Goal: Task Accomplishment & Management: Manage account settings

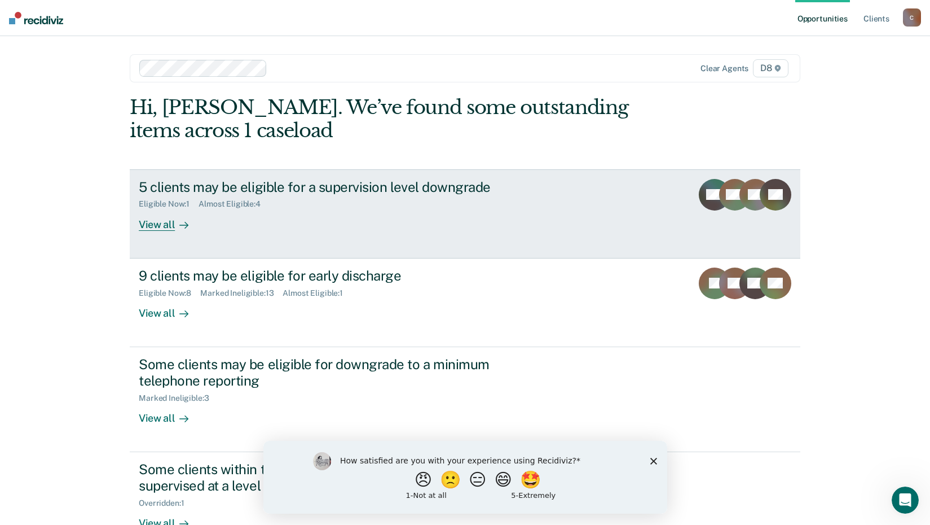
click at [173, 185] on div "5 clients may be eligible for a supervision level downgrade" at bounding box center [337, 187] width 396 height 16
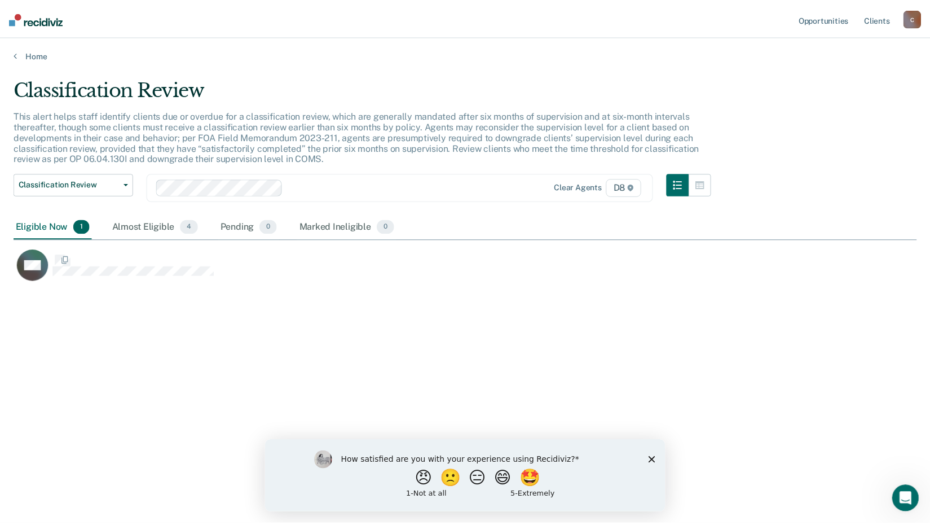
scroll to position [354, 903]
click at [390, 368] on div "Classification Review This alert helps staff identify clients due or overdue fo…" at bounding box center [470, 259] width 912 height 362
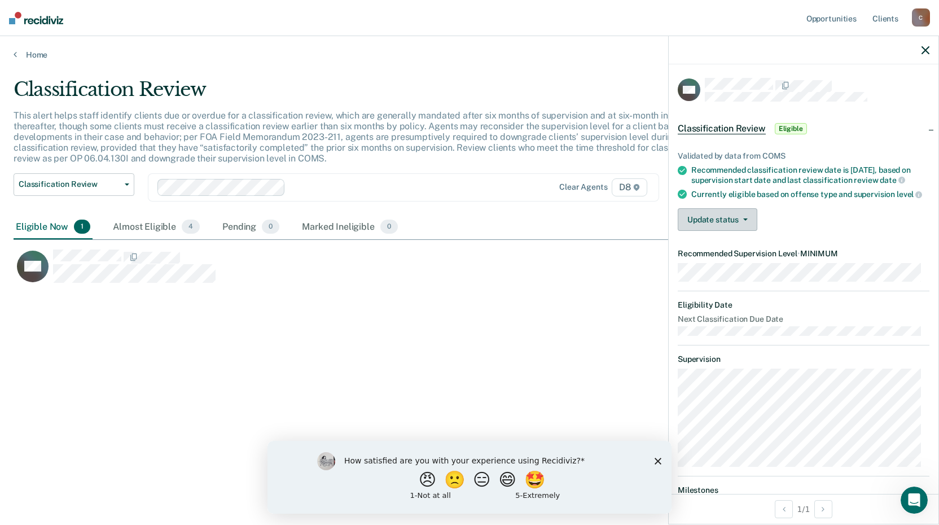
click at [688, 231] on button "Update status" at bounding box center [717, 219] width 80 height 23
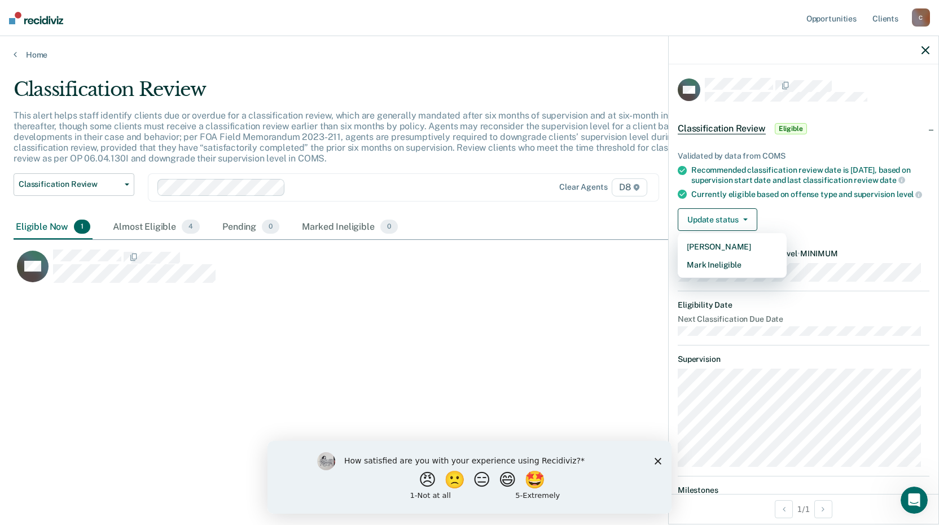
click at [469, 329] on div "Classification Review This alert helps staff identify clients due or overdue fo…" at bounding box center [470, 259] width 912 height 362
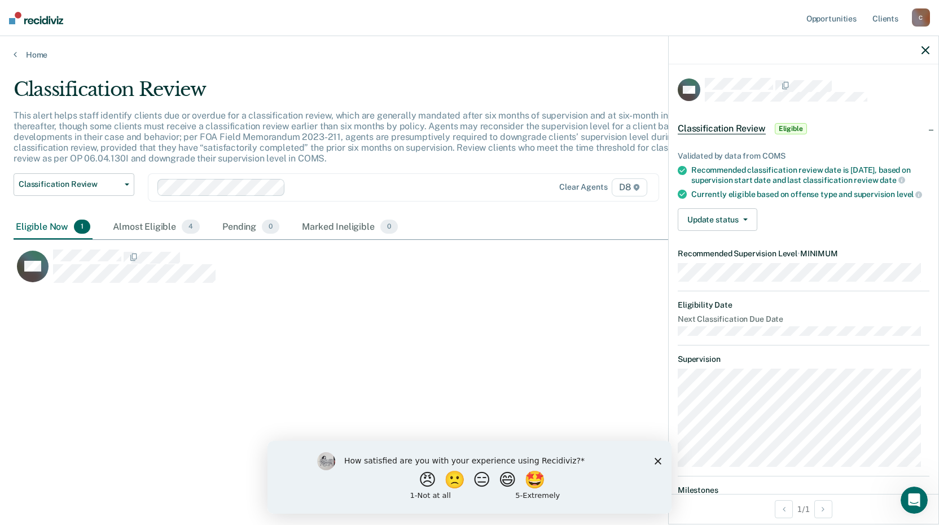
click at [923, 51] on icon "button" at bounding box center [925, 50] width 8 height 8
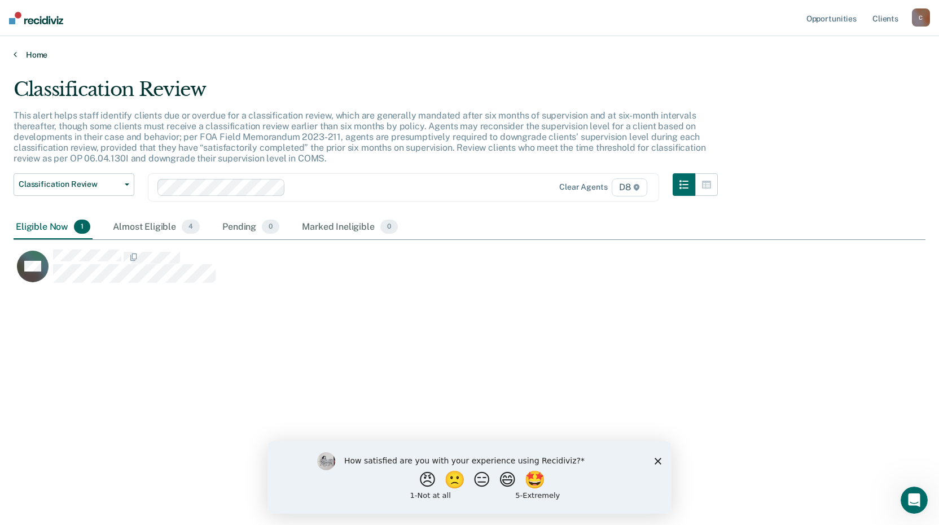
click at [37, 57] on link "Home" at bounding box center [470, 55] width 912 height 10
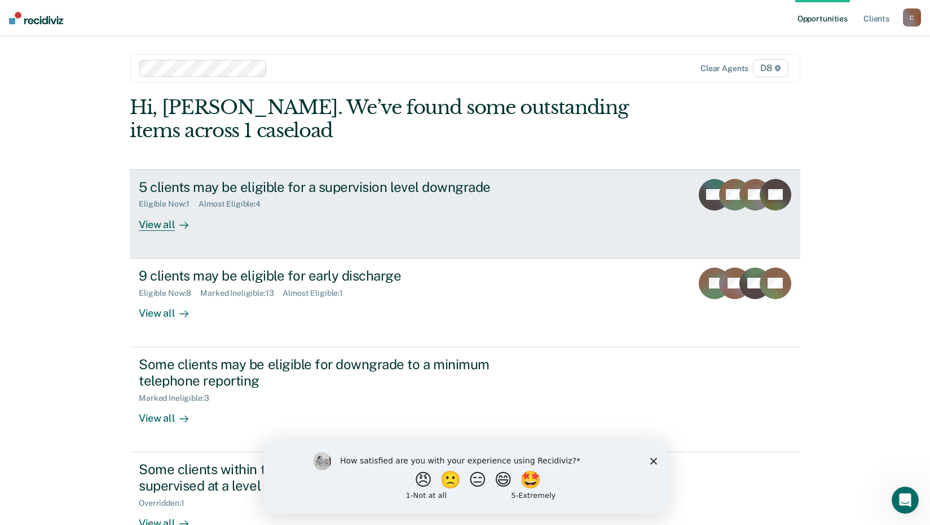
scroll to position [56, 0]
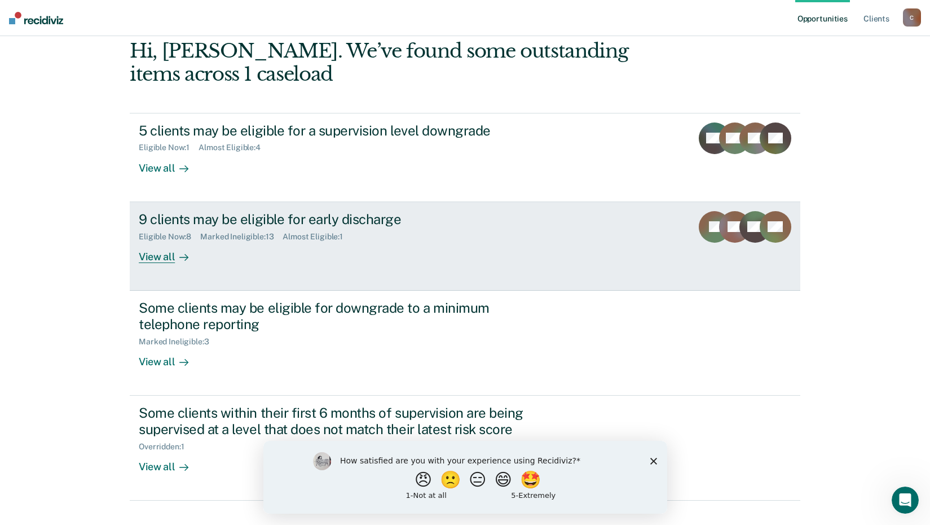
click at [264, 220] on div "9 clients may be eligible for early discharge" at bounding box center [337, 219] width 396 height 16
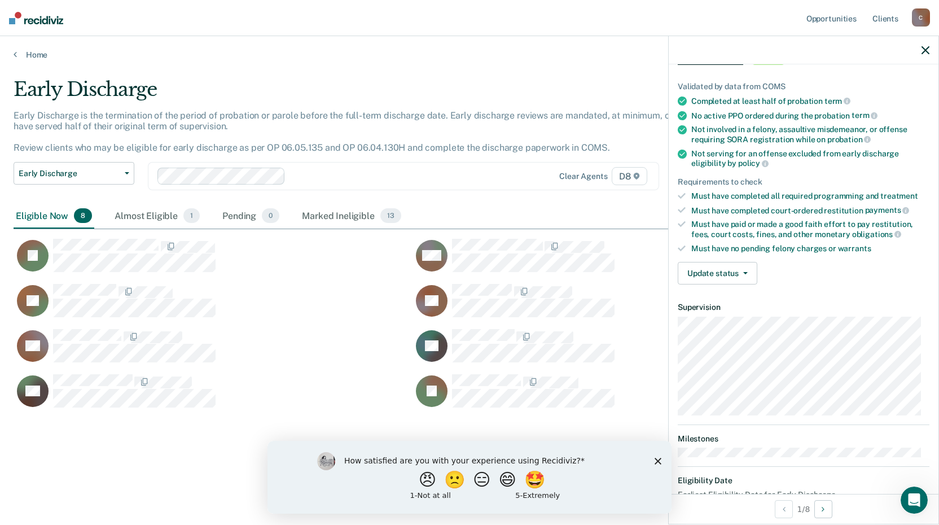
scroll to position [51, 0]
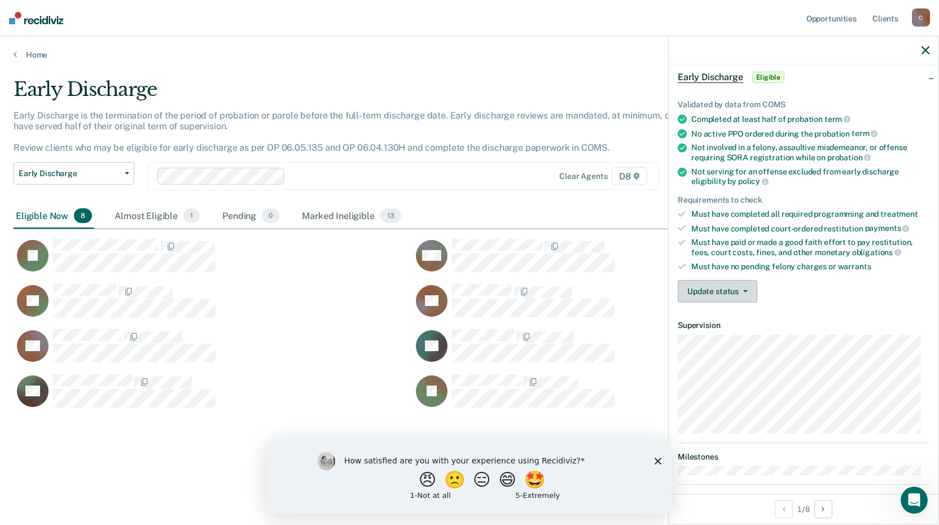
click at [734, 297] on button "Update status" at bounding box center [717, 291] width 80 height 23
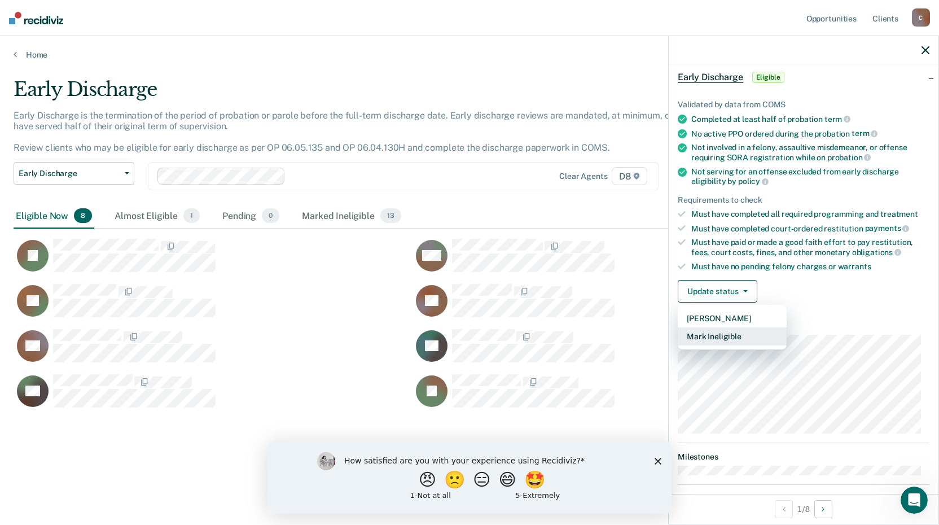
click at [726, 332] on button "Mark Ineligible" at bounding box center [731, 336] width 109 height 18
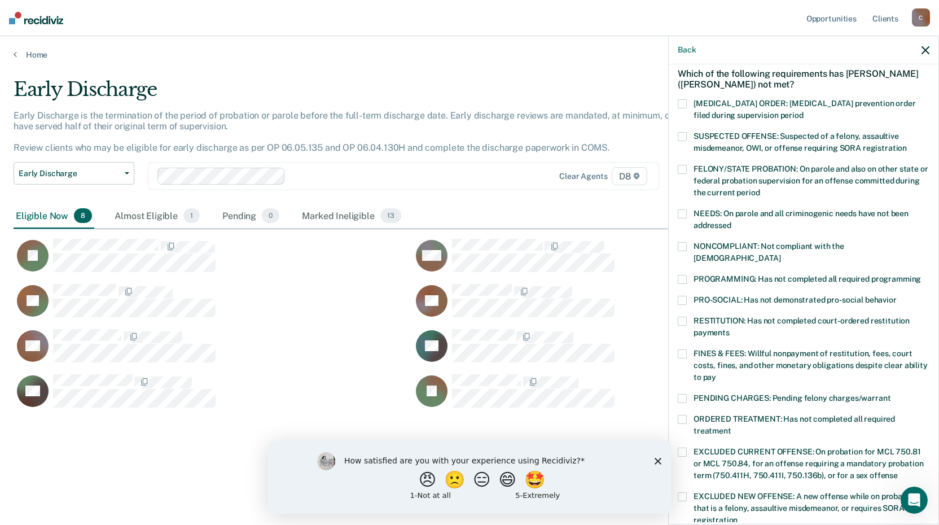
click at [677, 316] on span at bounding box center [681, 320] width 9 height 9
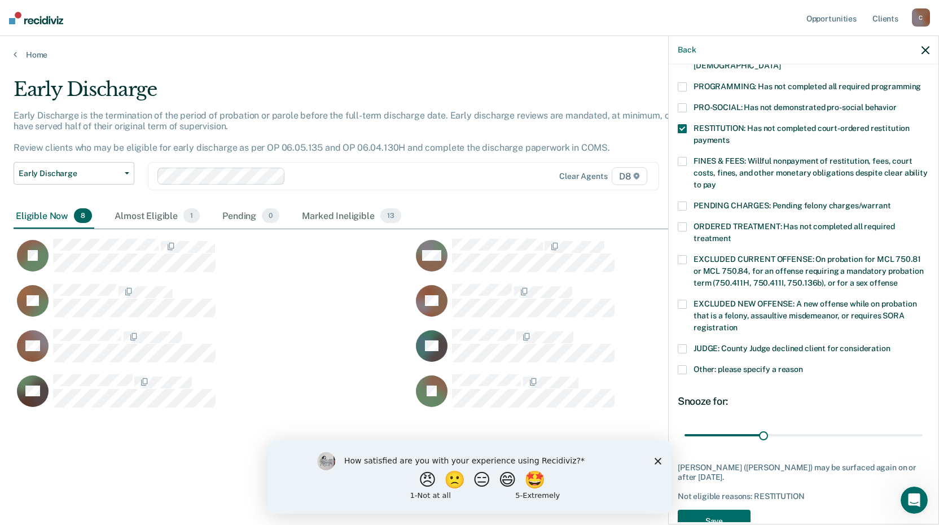
scroll to position [262, 0]
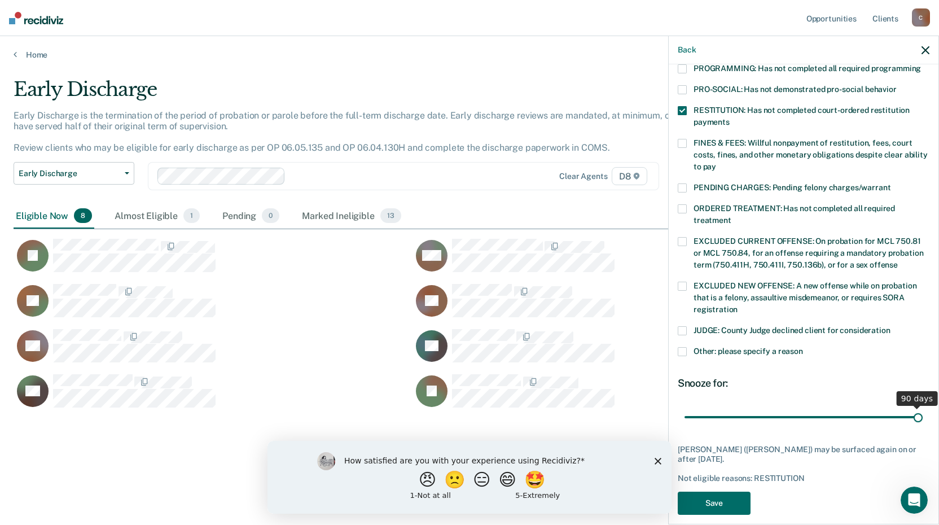
drag, startPoint x: 761, startPoint y: 406, endPoint x: 913, endPoint y: 408, distance: 152.3
type input "90"
click at [913, 408] on input "range" at bounding box center [803, 417] width 238 height 20
click at [719, 491] on button "Save" at bounding box center [713, 502] width 73 height 23
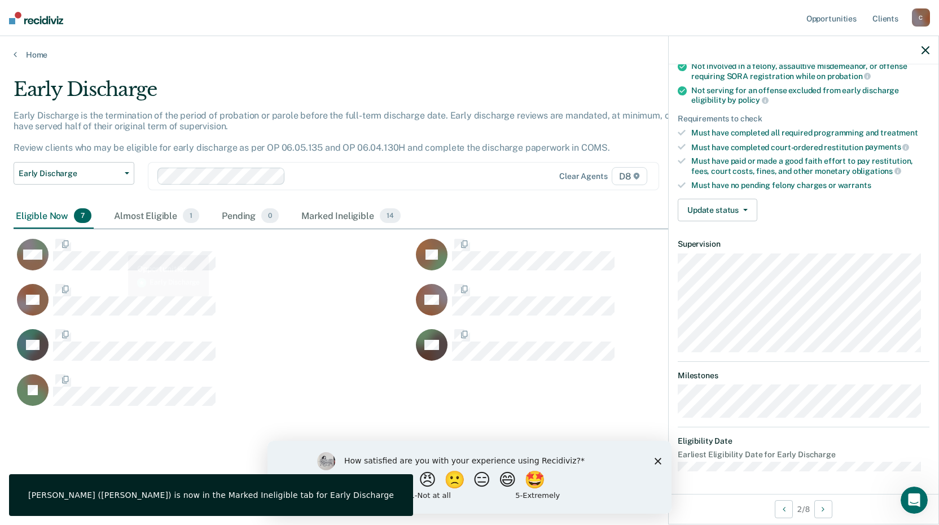
scroll to position [131, 0]
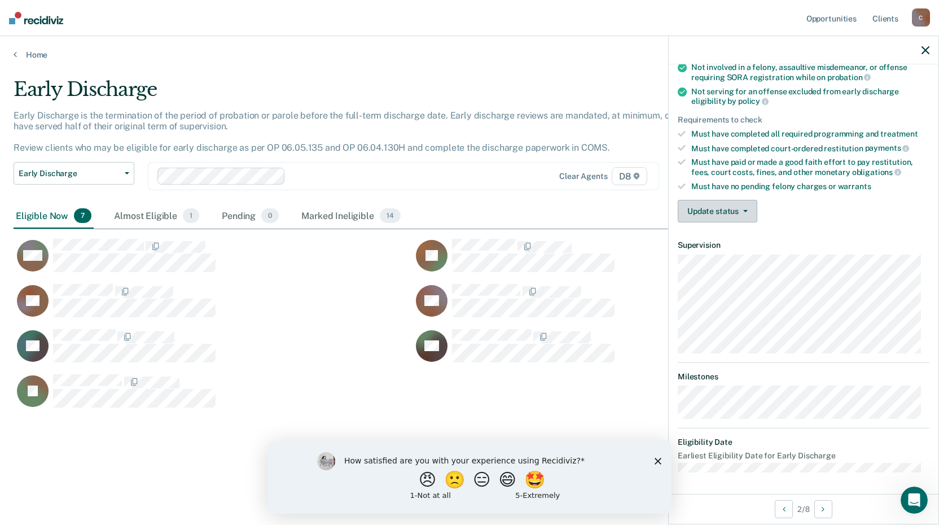
click at [741, 216] on button "Update status" at bounding box center [717, 211] width 80 height 23
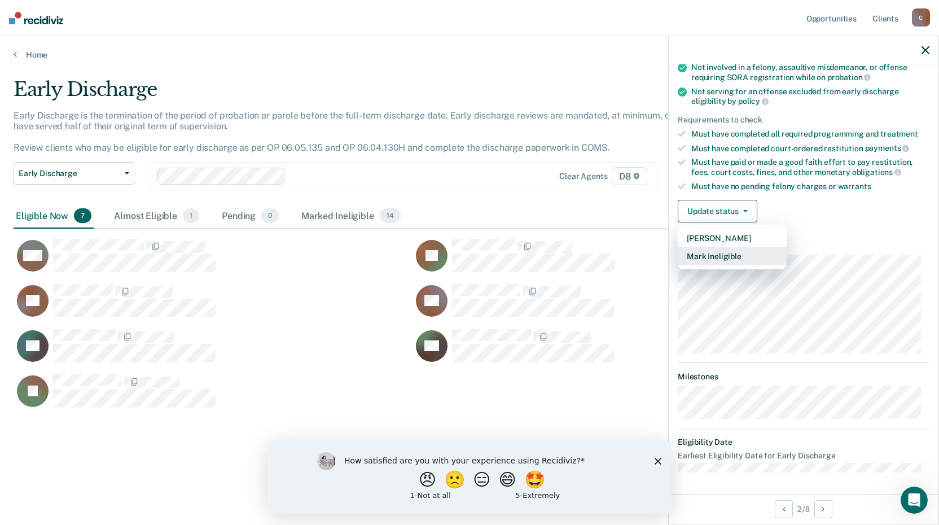
click at [734, 250] on button "Mark Ineligible" at bounding box center [731, 256] width 109 height 18
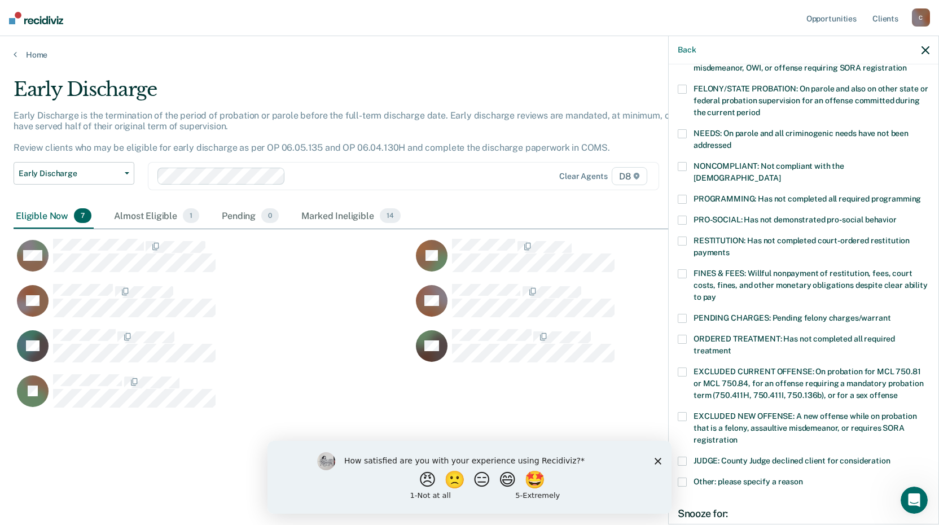
click at [683, 195] on span at bounding box center [681, 199] width 9 height 9
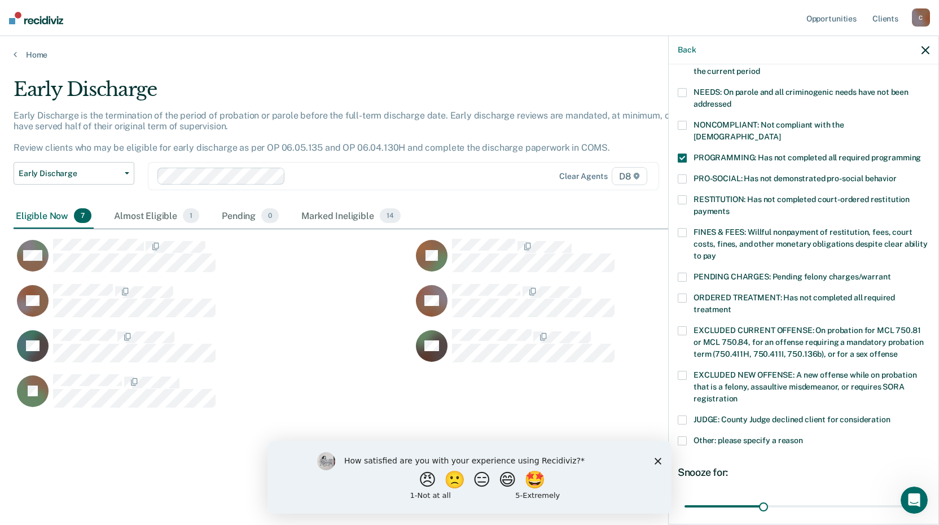
scroll to position [244, 0]
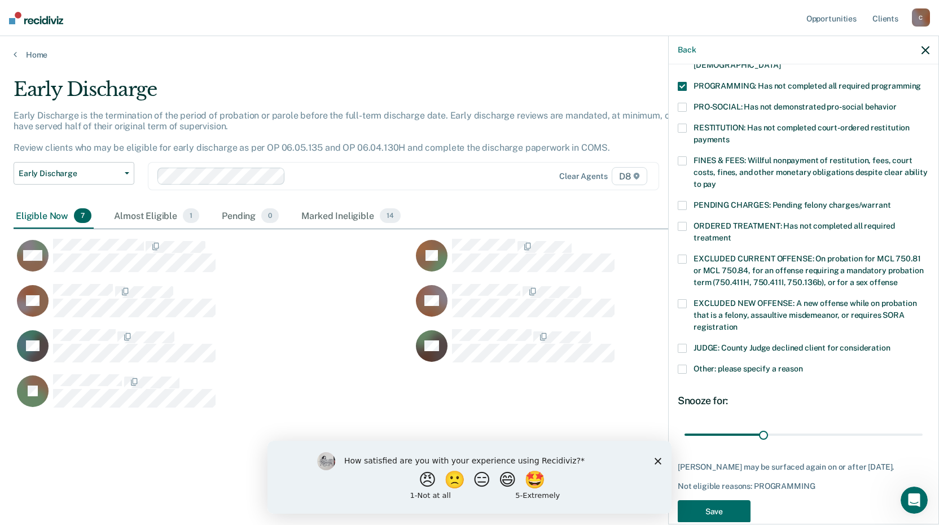
click at [680, 364] on span at bounding box center [681, 368] width 9 height 9
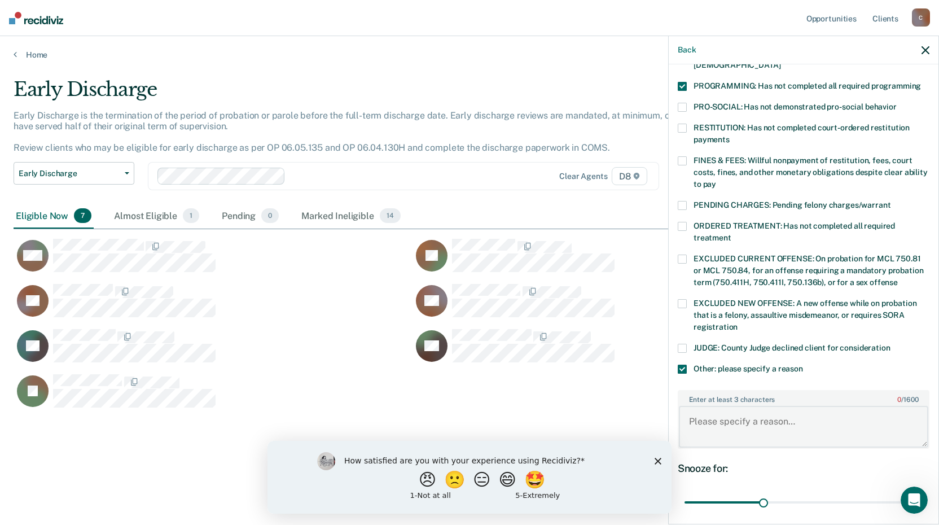
click at [720, 406] on textarea "Enter at least 3 characters 0 / 1600" at bounding box center [803, 427] width 249 height 42
type textarea "s"
type textarea "has not graduated specialty courts"
drag, startPoint x: 760, startPoint y: 491, endPoint x: 835, endPoint y: 488, distance: 75.1
type input "60"
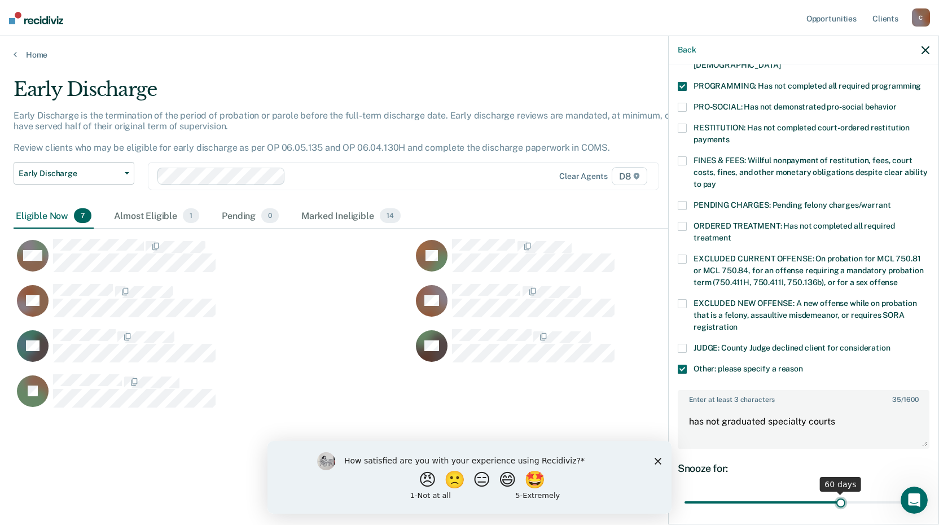
click at [835, 492] on input "range" at bounding box center [803, 502] width 238 height 20
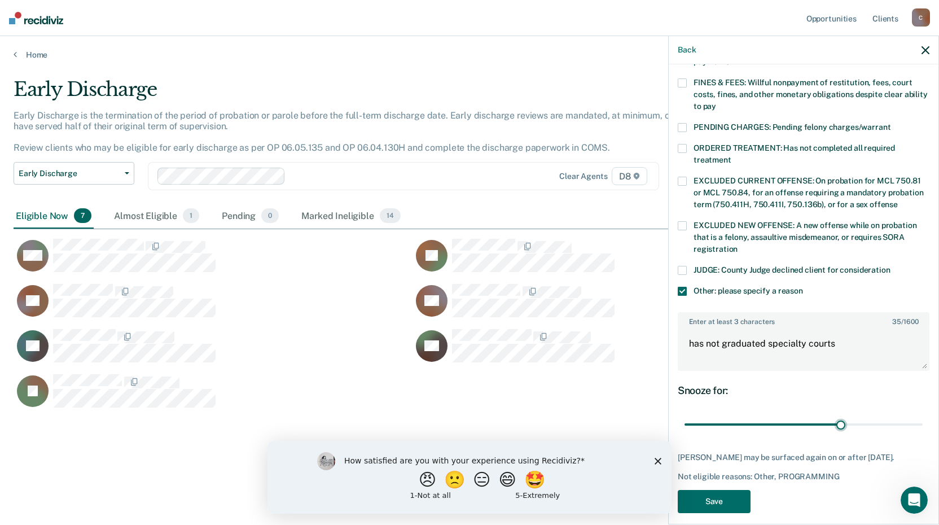
scroll to position [330, 0]
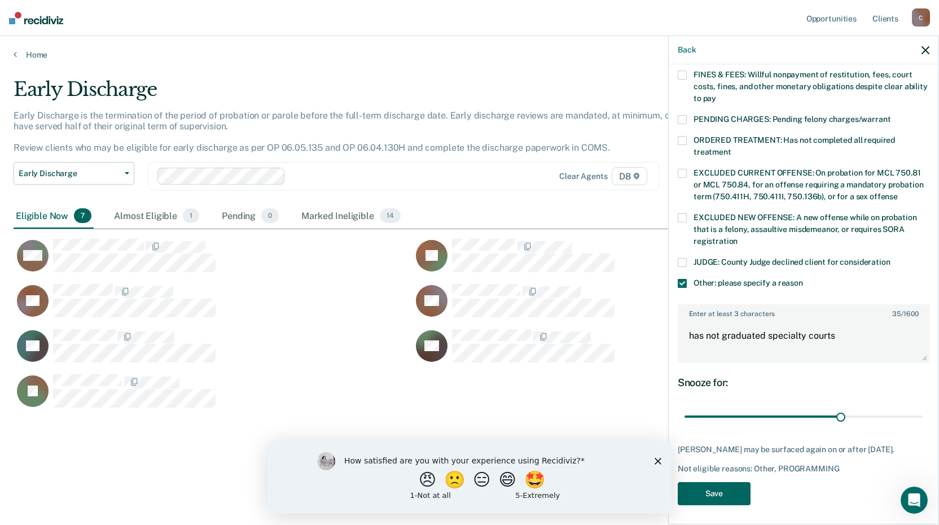
click at [721, 485] on button "Save" at bounding box center [713, 493] width 73 height 23
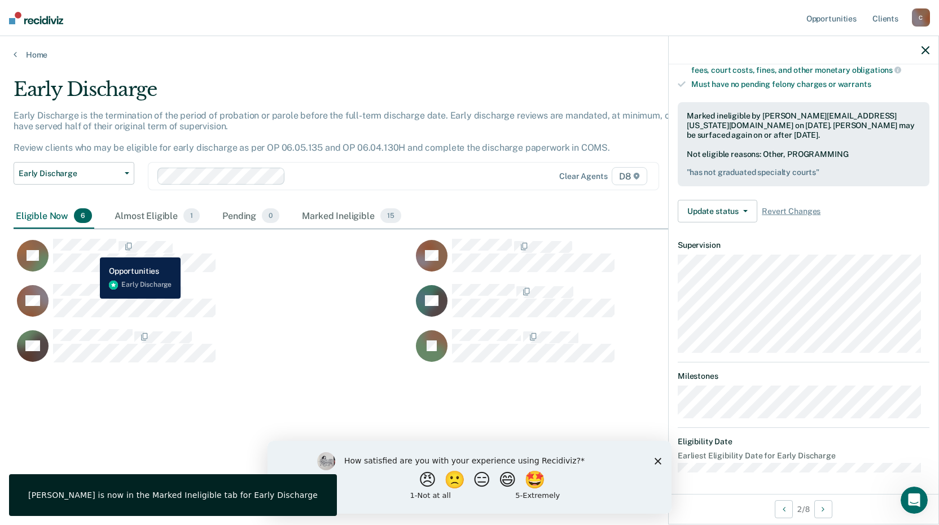
scroll to position [108, 0]
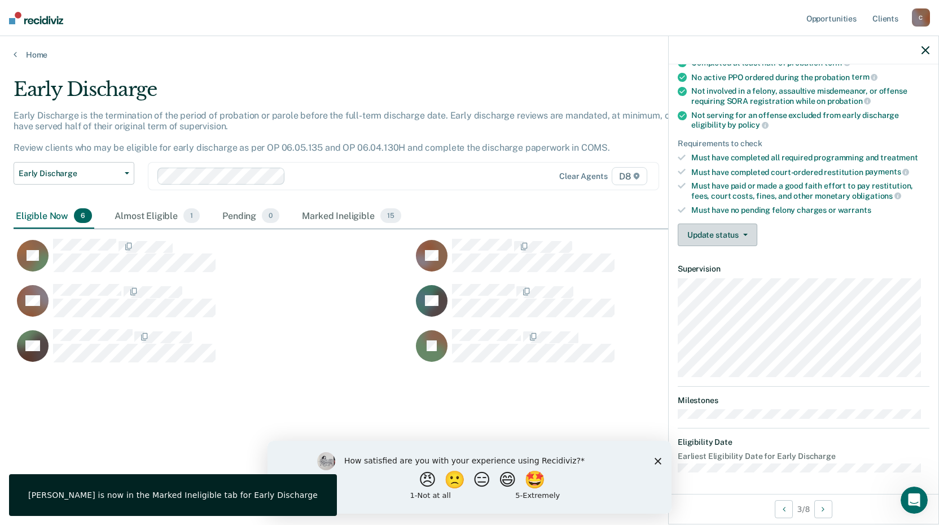
click at [715, 232] on button "Update status" at bounding box center [717, 234] width 80 height 23
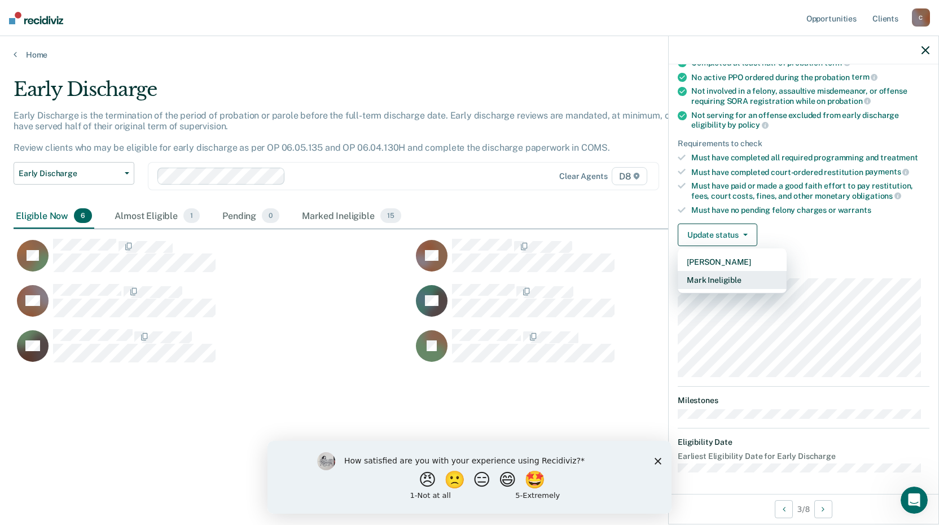
click at [723, 275] on button "Mark Ineligible" at bounding box center [731, 280] width 109 height 18
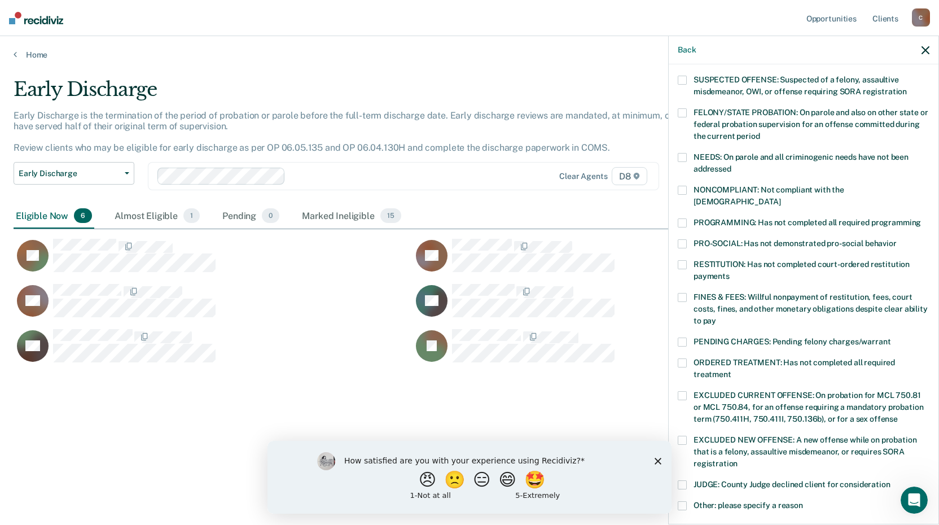
click at [682, 260] on span at bounding box center [681, 264] width 9 height 9
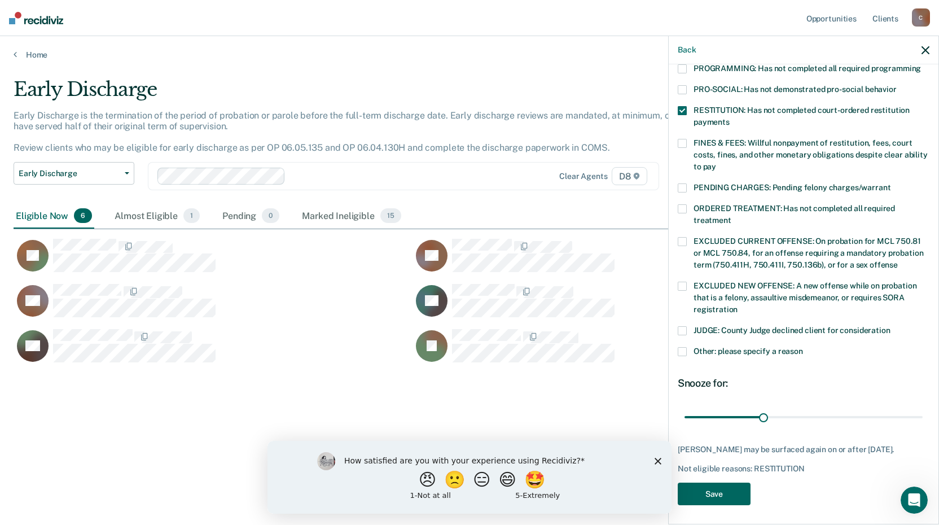
click at [725, 494] on button "Save" at bounding box center [713, 493] width 73 height 23
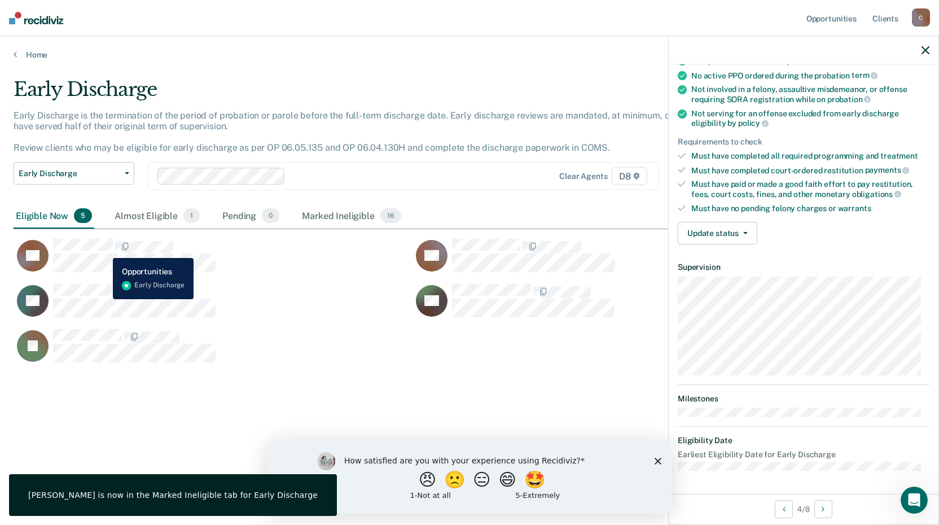
scroll to position [120, 0]
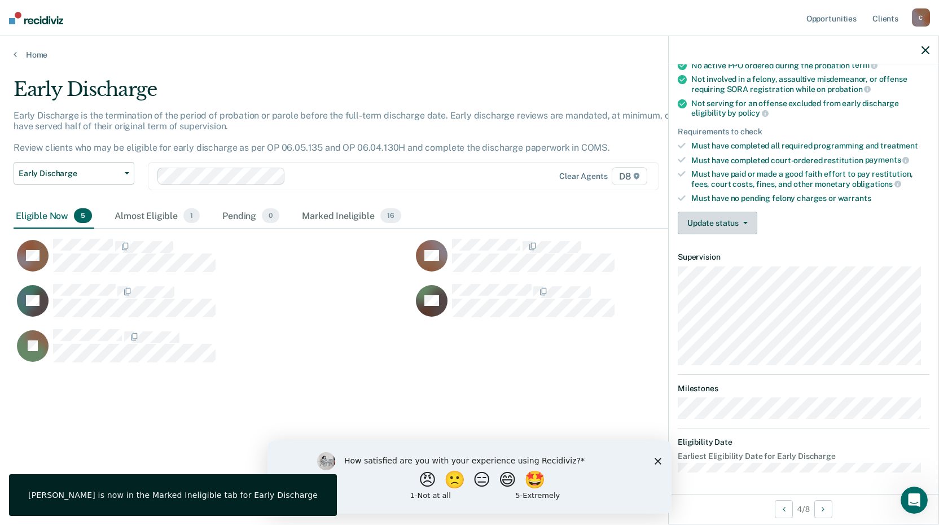
click at [714, 229] on button "Update status" at bounding box center [717, 223] width 80 height 23
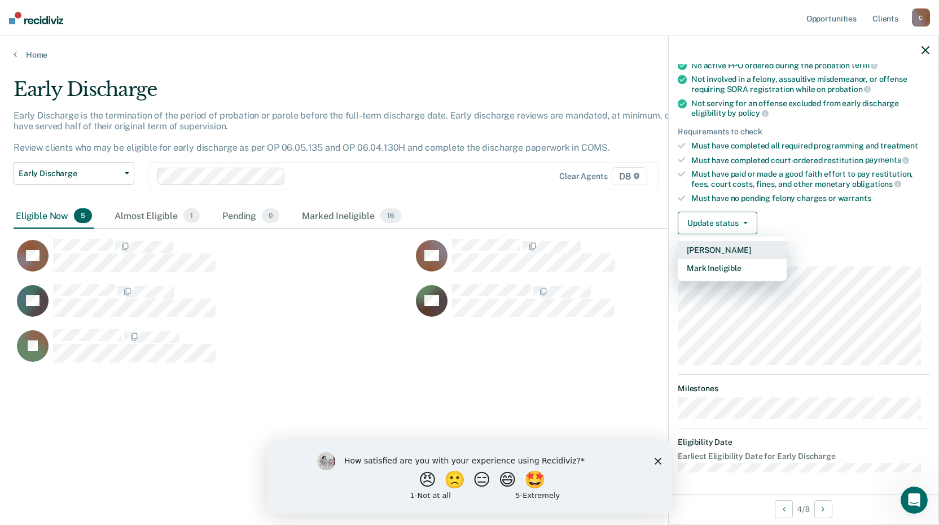
click at [716, 253] on button "[PERSON_NAME]" at bounding box center [731, 250] width 109 height 18
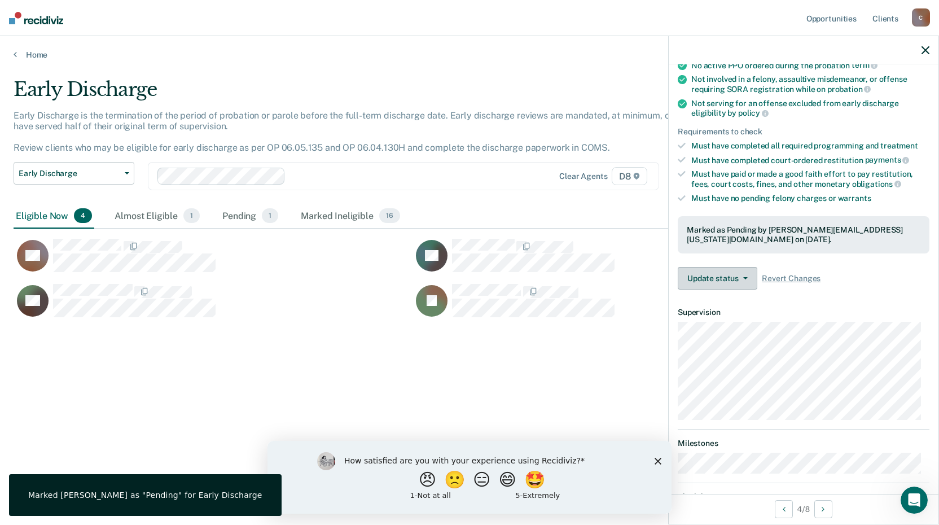
click at [717, 278] on button "Update status" at bounding box center [717, 278] width 80 height 23
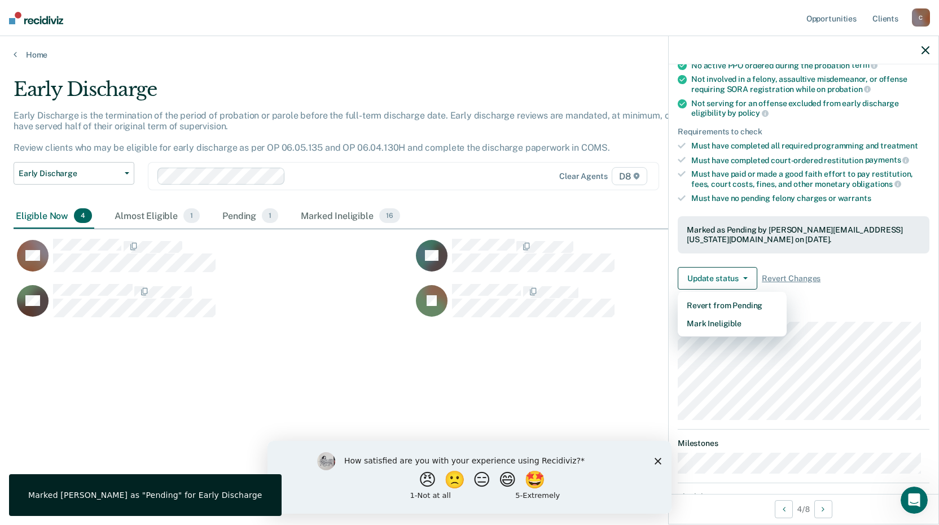
click at [539, 359] on div "Early Discharge Early Discharge is the termination of the period of probation o…" at bounding box center [470, 259] width 912 height 362
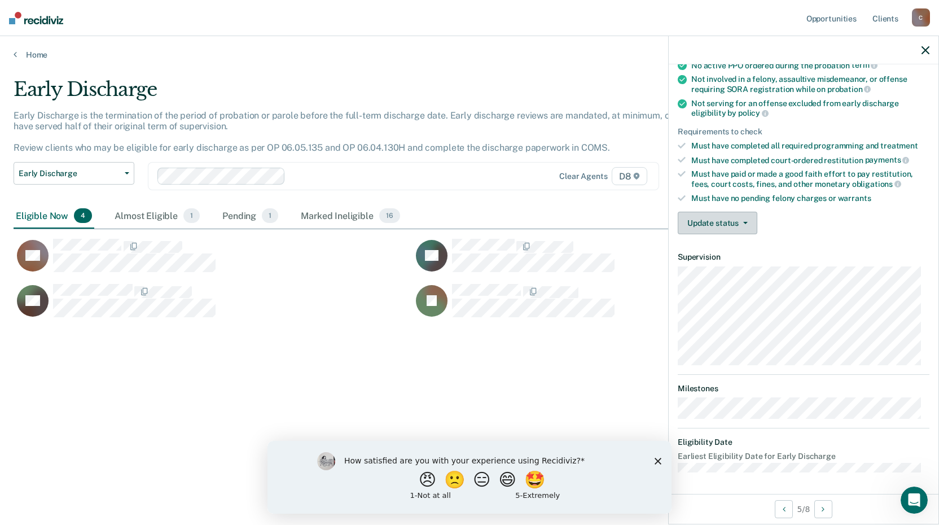
click at [734, 226] on button "Update status" at bounding box center [717, 223] width 80 height 23
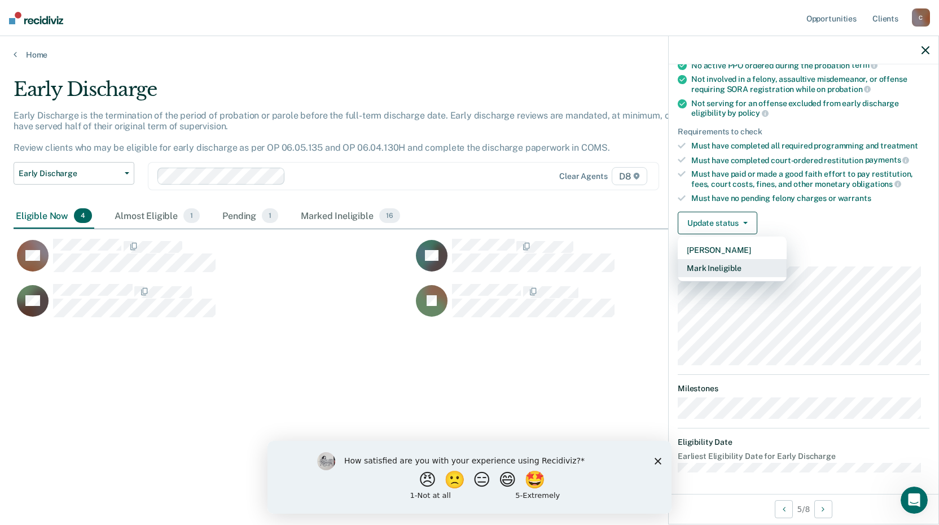
click at [731, 265] on button "Mark Ineligible" at bounding box center [731, 268] width 109 height 18
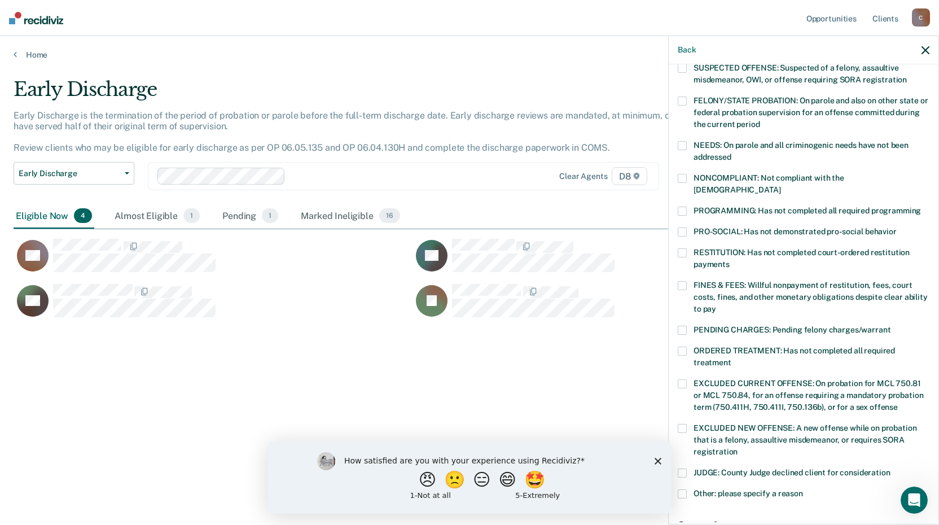
scroll to position [63, 0]
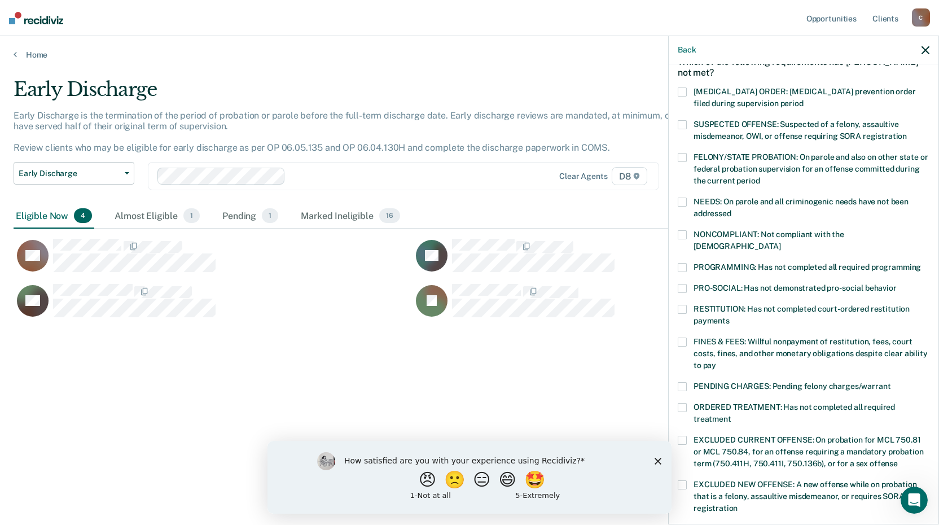
click at [679, 263] on span at bounding box center [681, 267] width 9 height 9
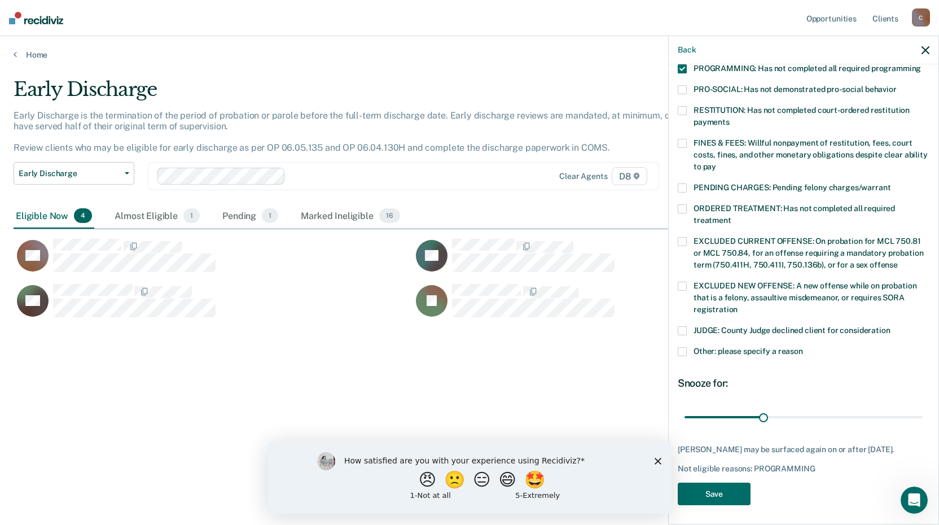
scroll to position [205, 0]
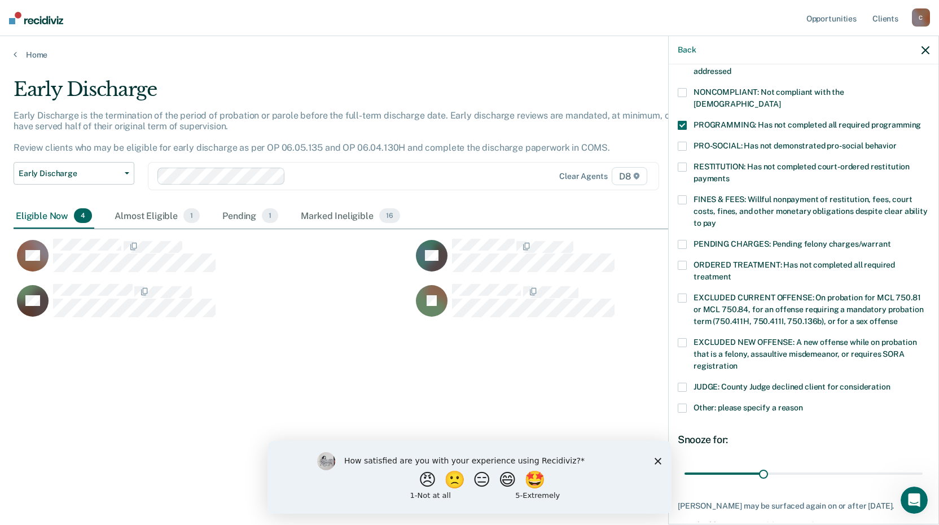
click at [680, 261] on span at bounding box center [681, 265] width 9 height 9
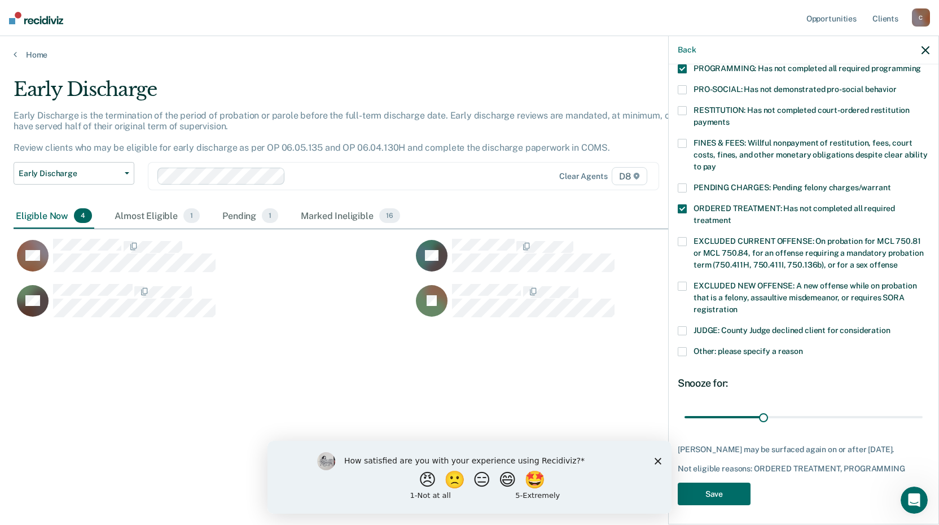
click at [685, 333] on div "JUDGE: County Judge declined client for consideration" at bounding box center [803, 336] width 252 height 21
click at [682, 347] on span at bounding box center [681, 351] width 9 height 9
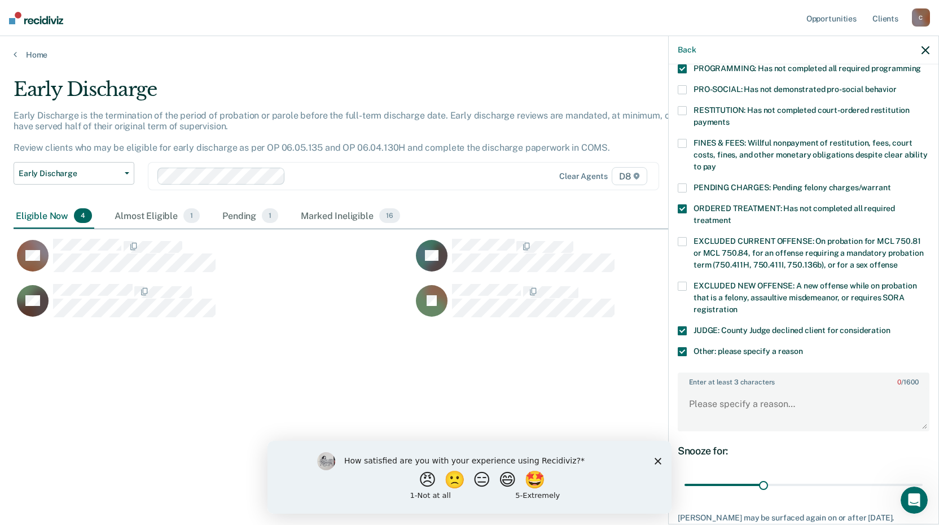
click at [683, 326] on label "JUDGE: County Judge declined client for consideration" at bounding box center [803, 332] width 252 height 12
click at [697, 394] on textarea "Enter at least 3 characters 0 / 1600" at bounding box center [803, 409] width 249 height 42
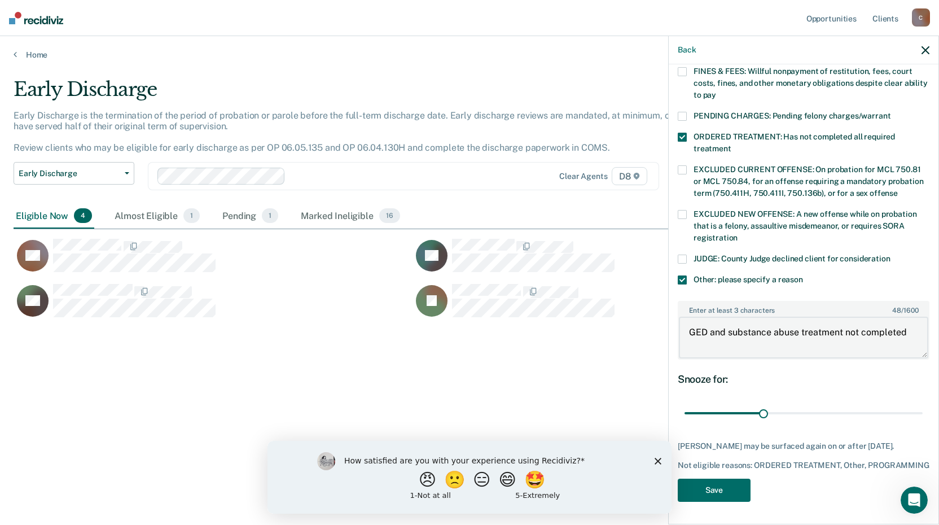
scroll to position [339, 0]
type textarea "GED and substance abuse treatment not completed"
click at [724, 489] on button "Save" at bounding box center [713, 489] width 73 height 23
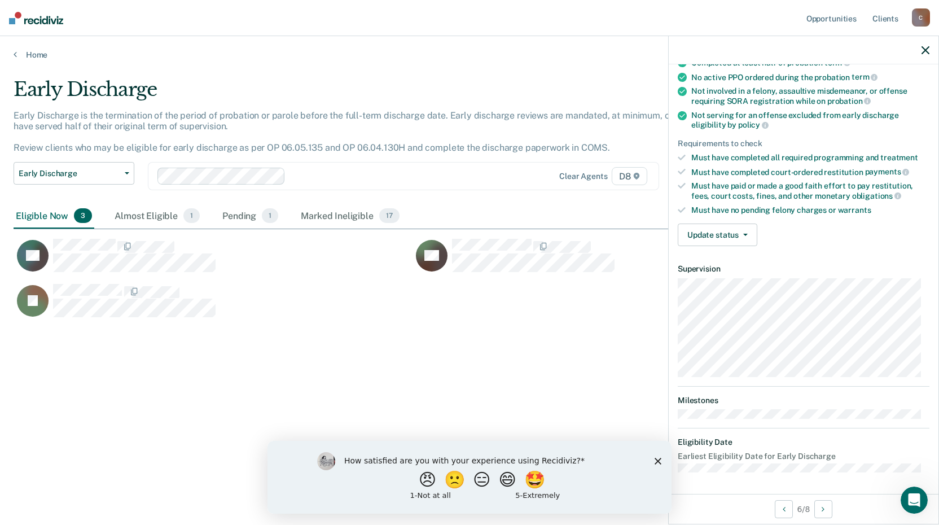
scroll to position [51, 0]
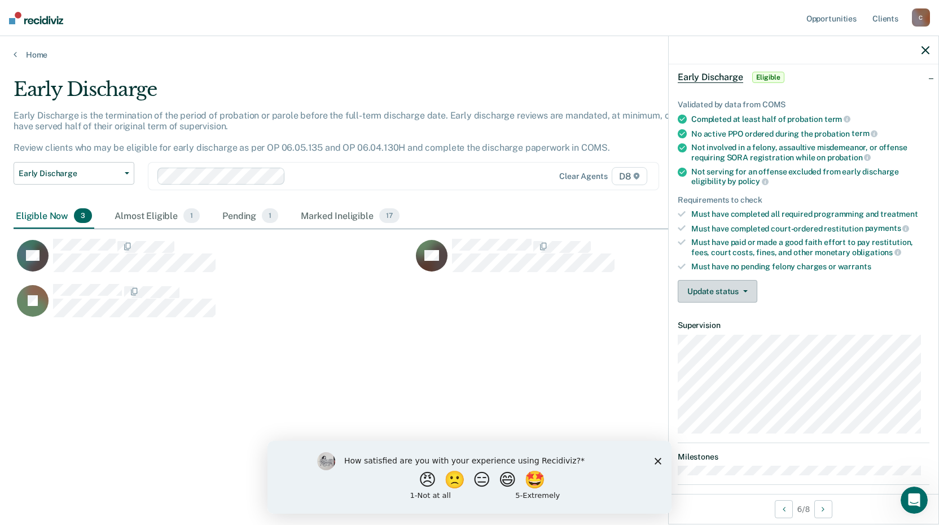
click at [736, 294] on button "Update status" at bounding box center [717, 291] width 80 height 23
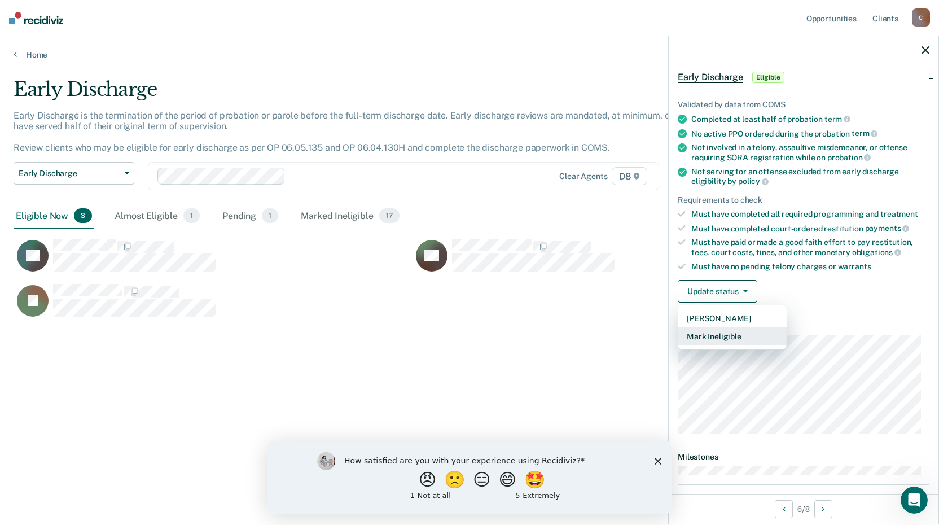
click at [723, 336] on button "Mark Ineligible" at bounding box center [731, 336] width 109 height 18
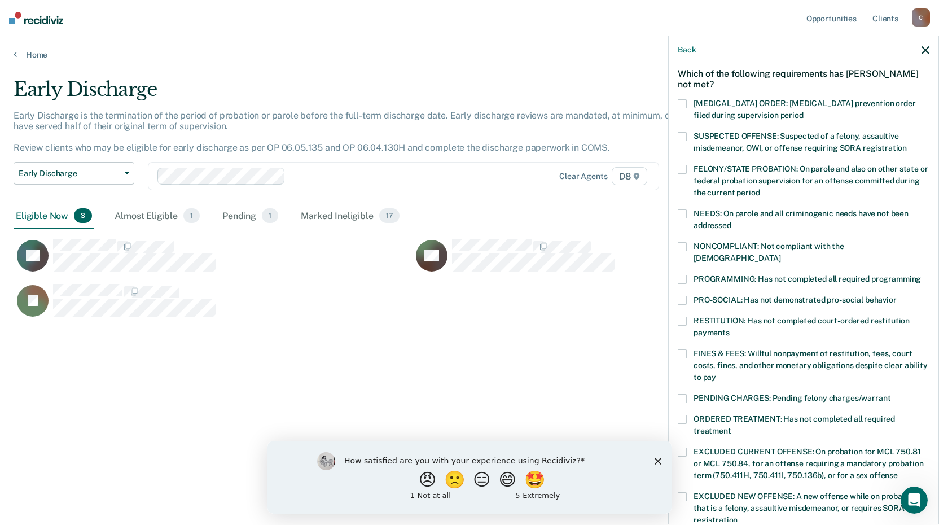
click at [680, 246] on span at bounding box center [681, 246] width 9 height 9
click at [682, 400] on div "PENDING CHARGES: Pending felony charges/warrant" at bounding box center [803, 404] width 252 height 21
drag, startPoint x: 679, startPoint y: 380, endPoint x: 680, endPoint y: 393, distance: 13.1
click at [679, 394] on span at bounding box center [681, 398] width 9 height 9
click at [679, 415] on span at bounding box center [681, 419] width 9 height 9
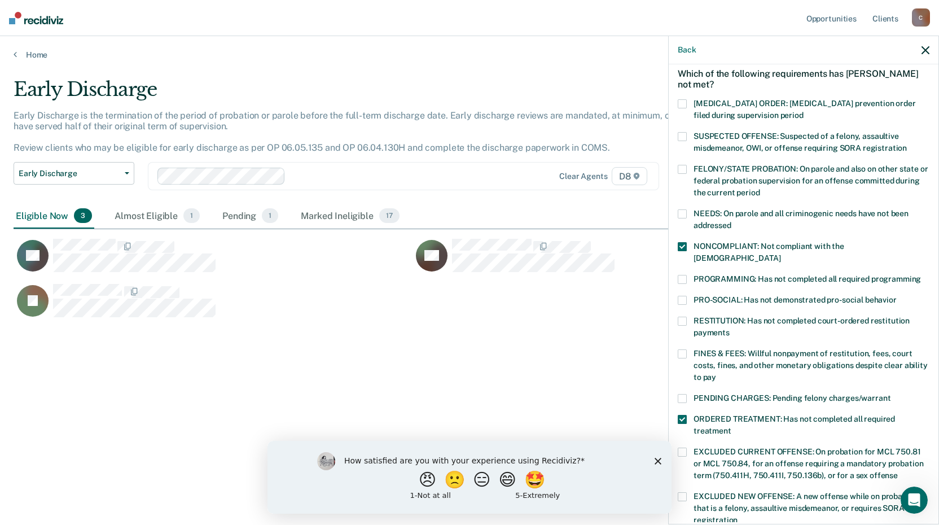
click at [684, 275] on span at bounding box center [681, 279] width 9 height 9
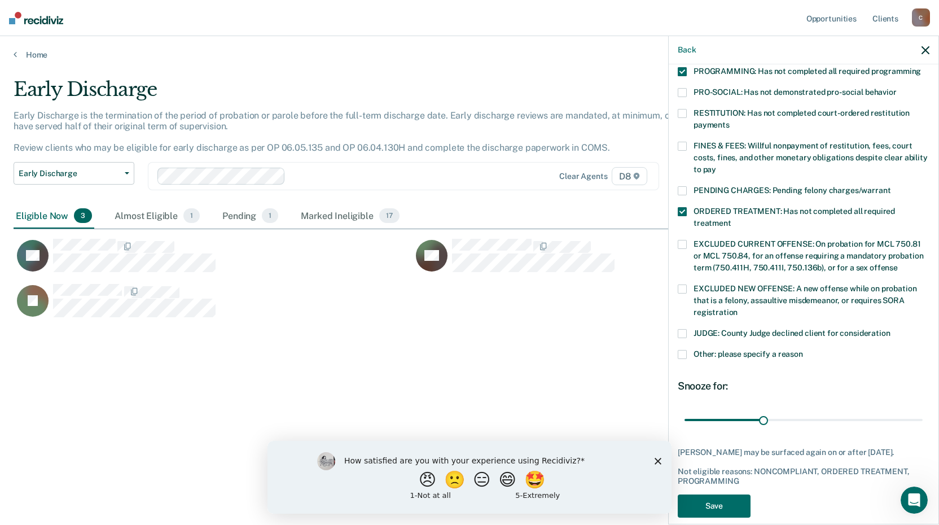
scroll to position [271, 0]
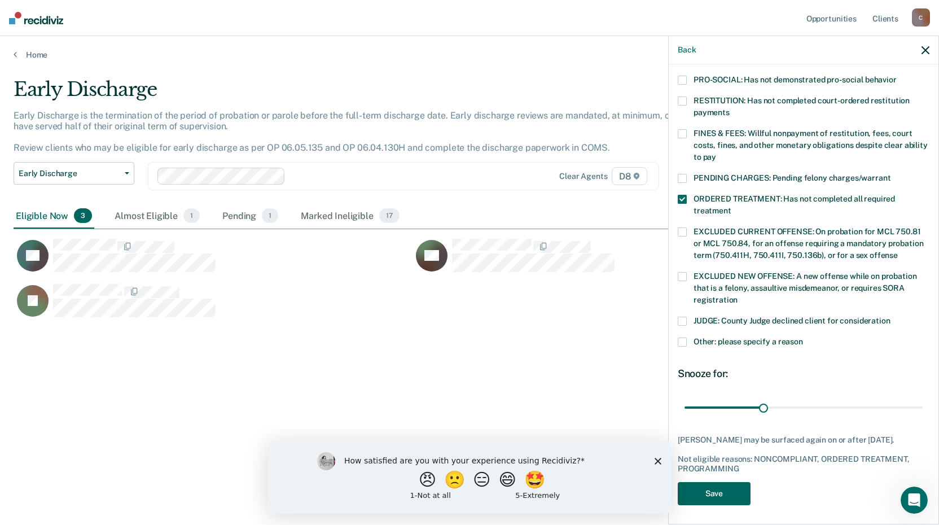
click at [718, 482] on button "Save" at bounding box center [713, 493] width 73 height 23
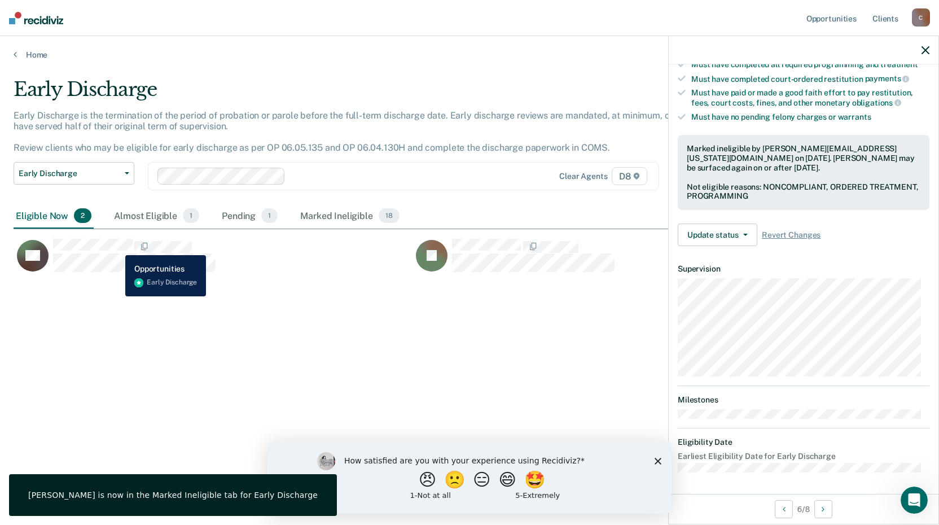
scroll to position [108, 0]
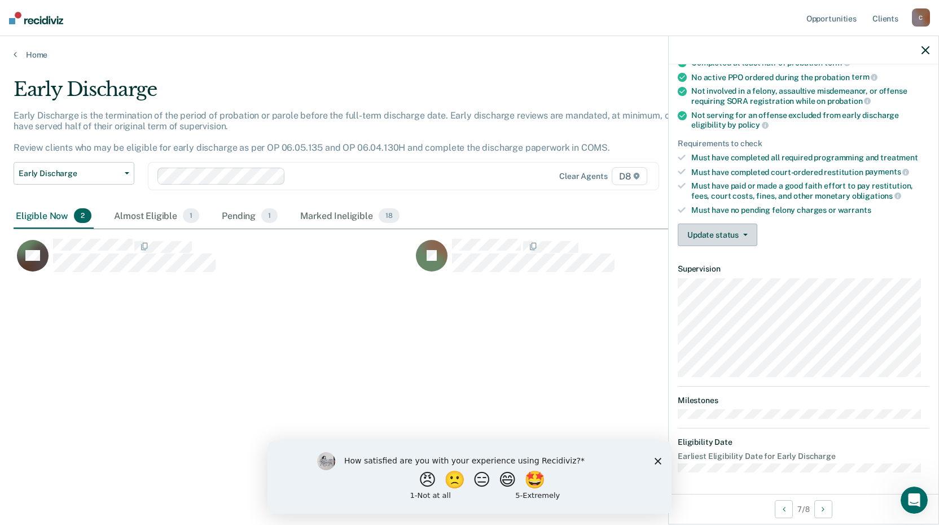
click at [748, 230] on button "Update status" at bounding box center [717, 234] width 80 height 23
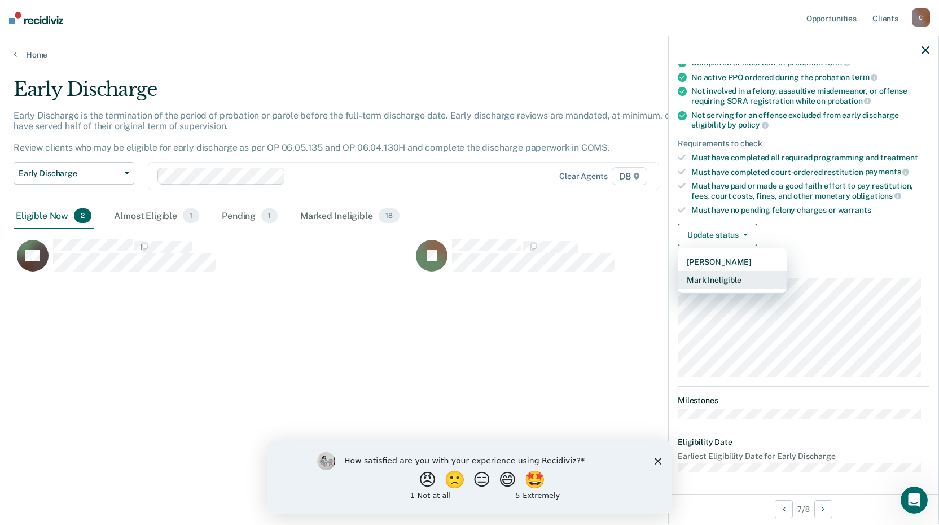
click at [726, 279] on button "Mark Ineligible" at bounding box center [731, 280] width 109 height 18
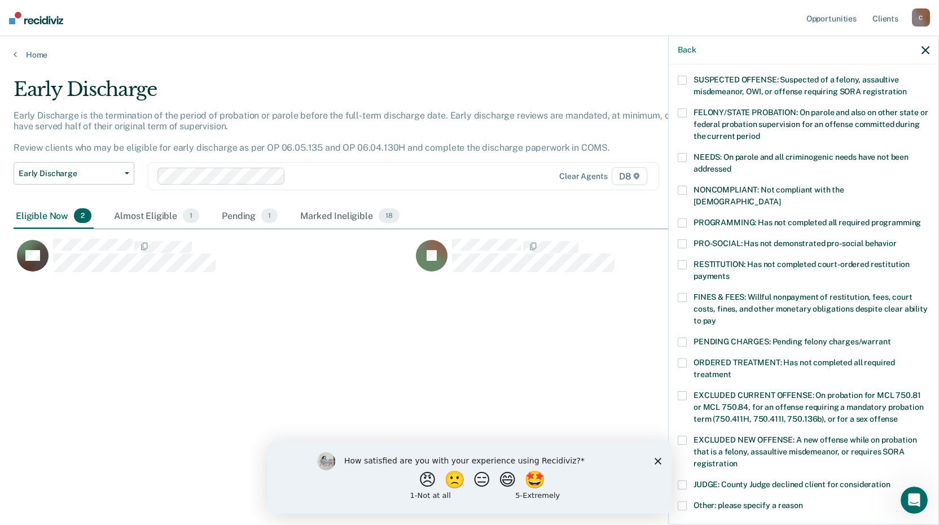
click at [684, 218] on span at bounding box center [681, 222] width 9 height 9
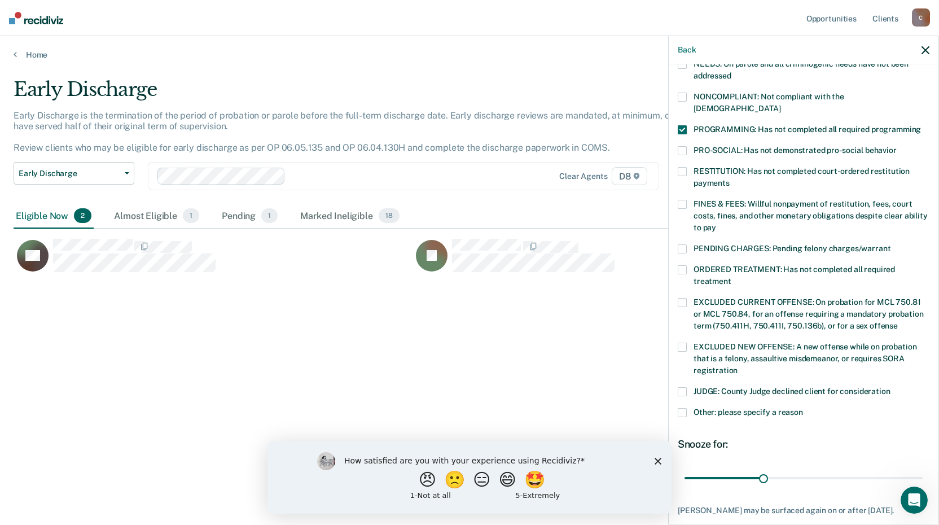
scroll to position [221, 0]
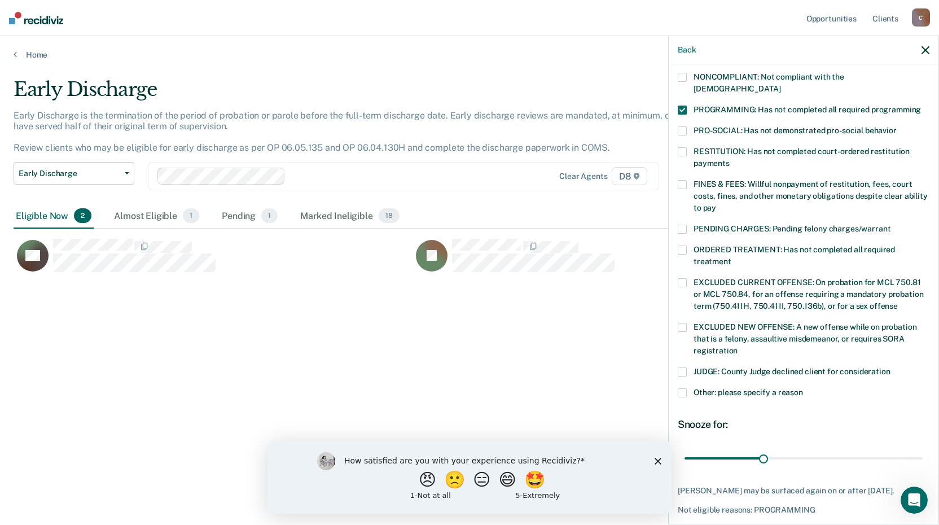
click at [683, 388] on span at bounding box center [681, 392] width 9 height 9
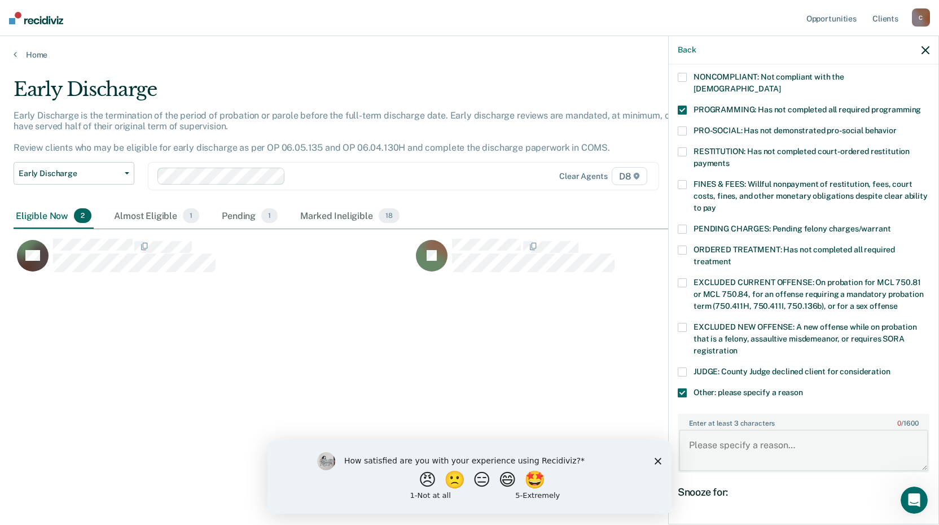
click at [699, 429] on textarea "Enter at least 3 characters 0 / 1600" at bounding box center [803, 450] width 249 height 42
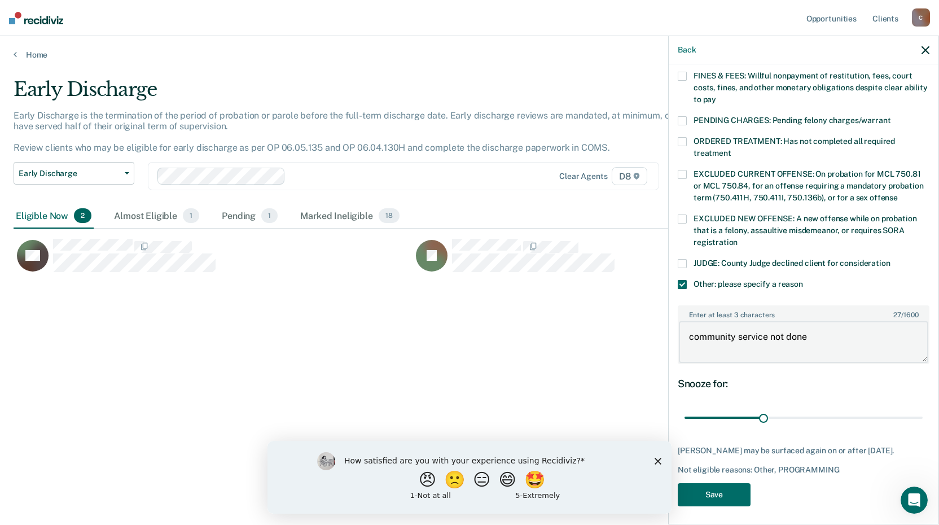
scroll to position [330, 0]
type textarea "community service not done"
click at [737, 491] on button "Save" at bounding box center [713, 493] width 73 height 23
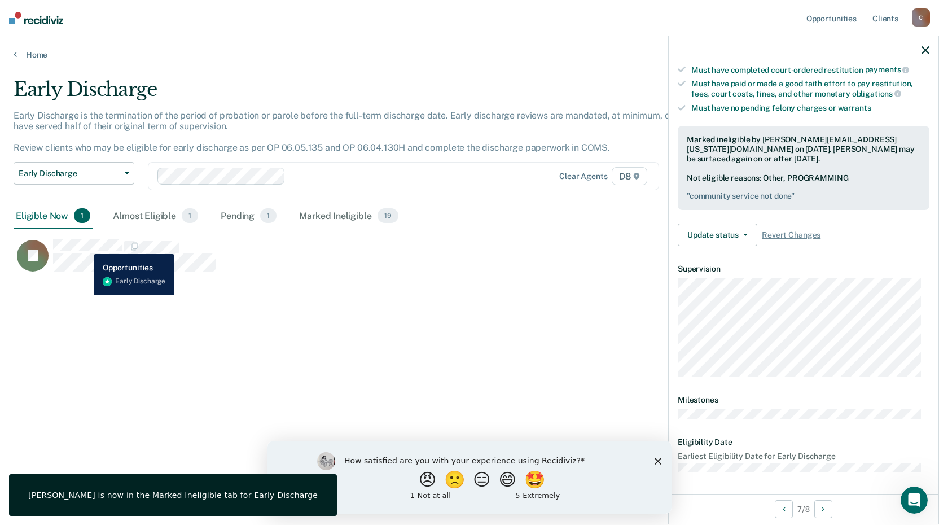
scroll to position [108, 0]
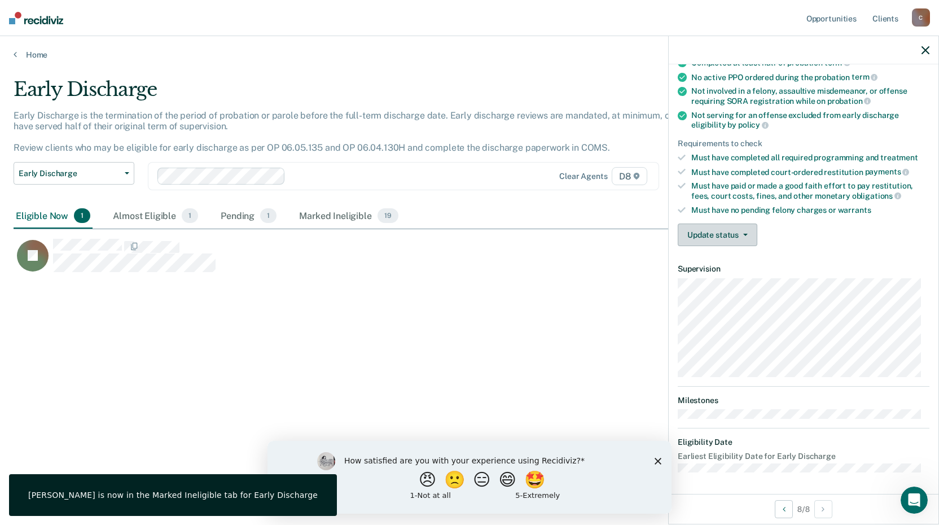
click at [702, 237] on button "Update status" at bounding box center [717, 234] width 80 height 23
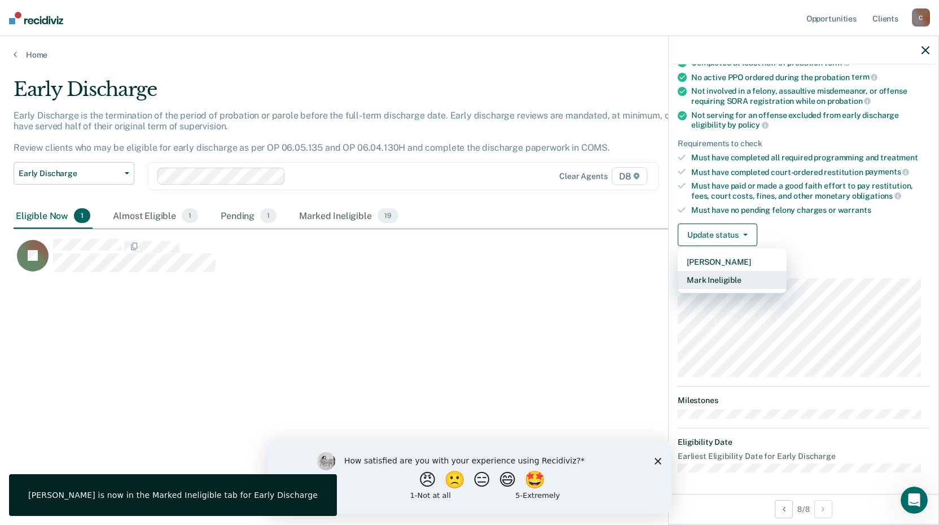
click at [702, 276] on button "Mark Ineligible" at bounding box center [731, 280] width 109 height 18
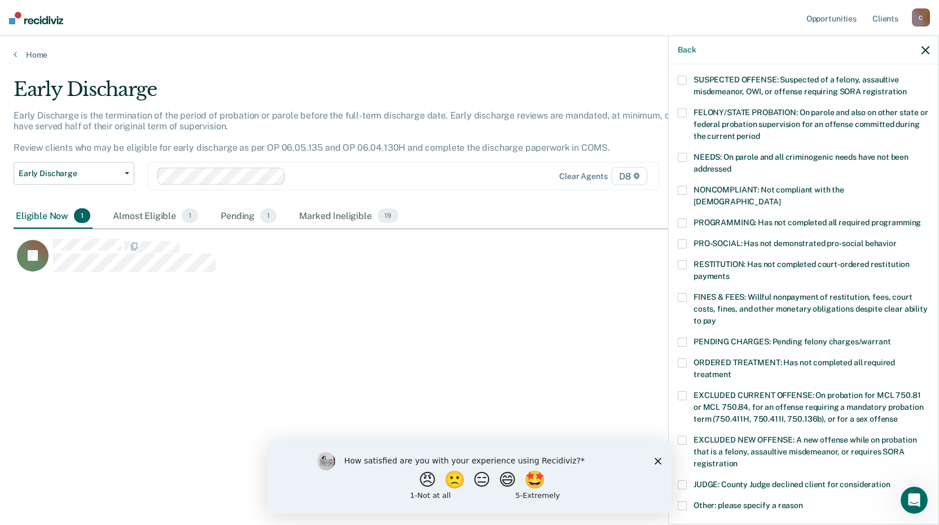
click at [680, 191] on span at bounding box center [681, 190] width 9 height 9
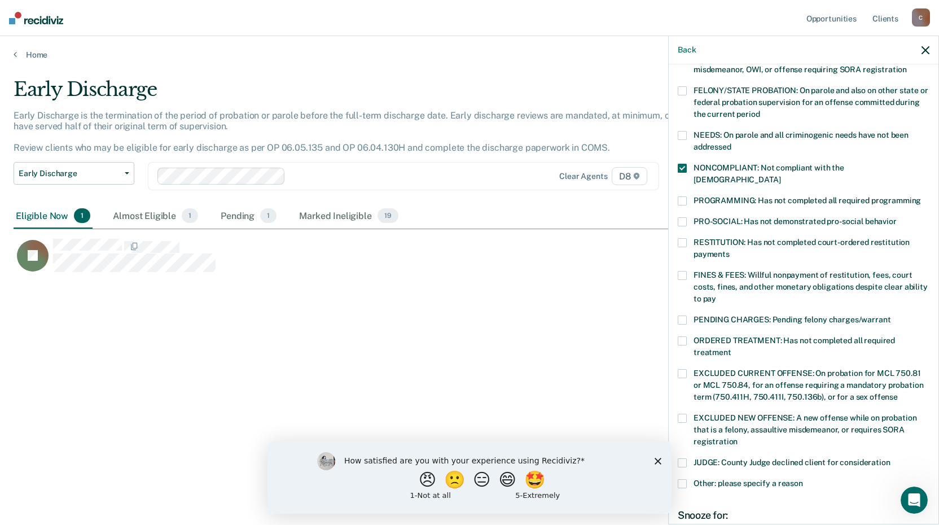
scroll to position [149, 0]
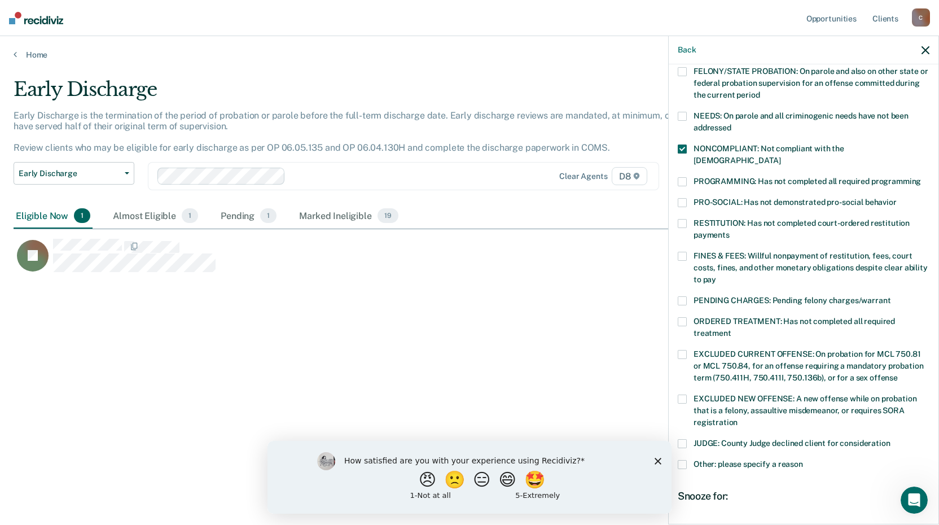
click at [681, 317] on span at bounding box center [681, 321] width 9 height 9
click at [687, 460] on label "Other: please specify a reason" at bounding box center [803, 466] width 252 height 12
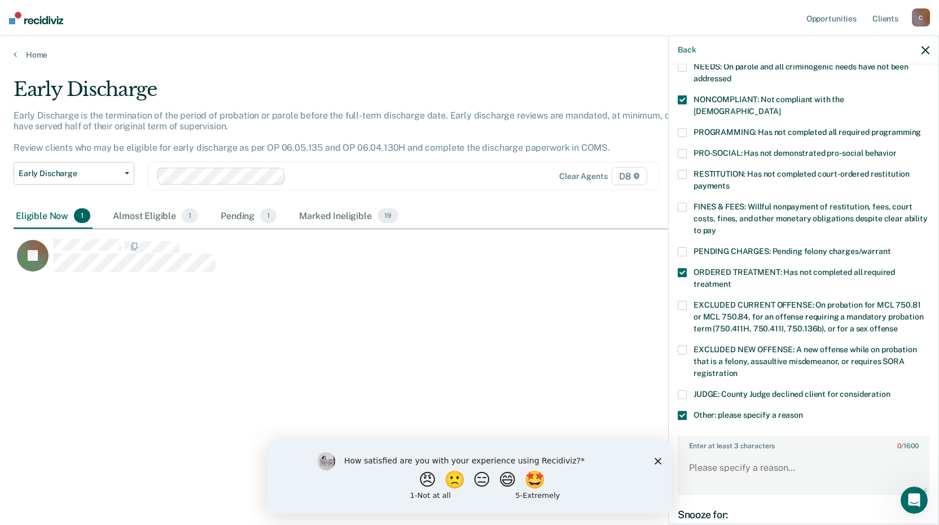
scroll to position [262, 0]
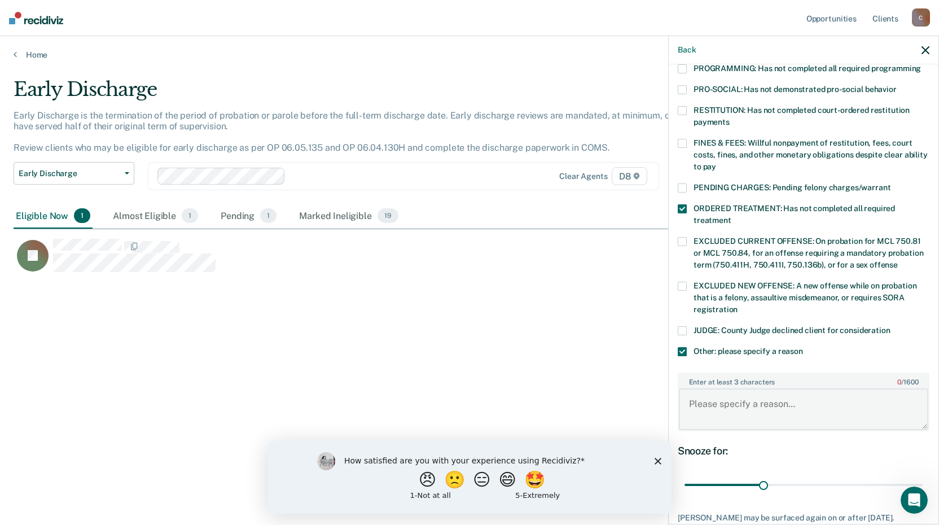
click at [740, 388] on textarea "Enter at least 3 characters 0 / 1600" at bounding box center [803, 409] width 249 height 42
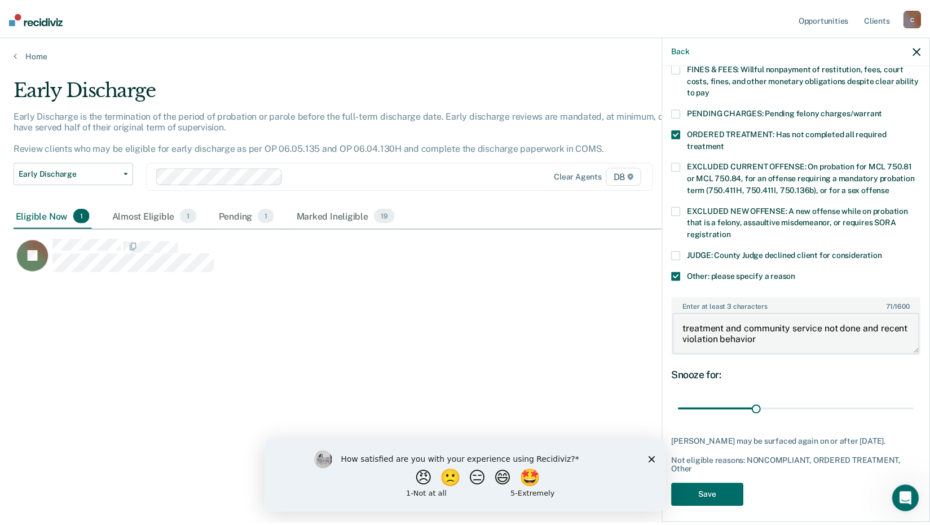
scroll to position [339, 0]
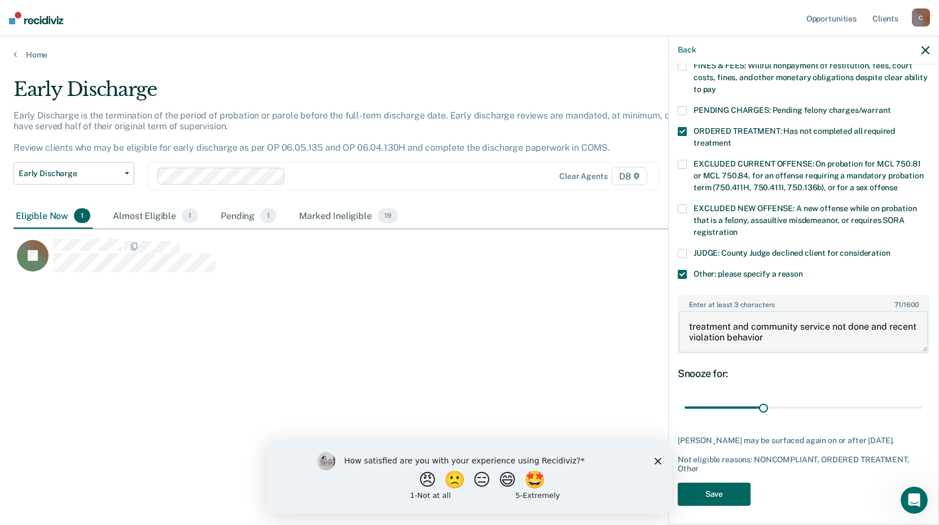
type textarea "treatment and community service not done and recent violation behavior"
click at [733, 485] on button "Save" at bounding box center [713, 493] width 73 height 23
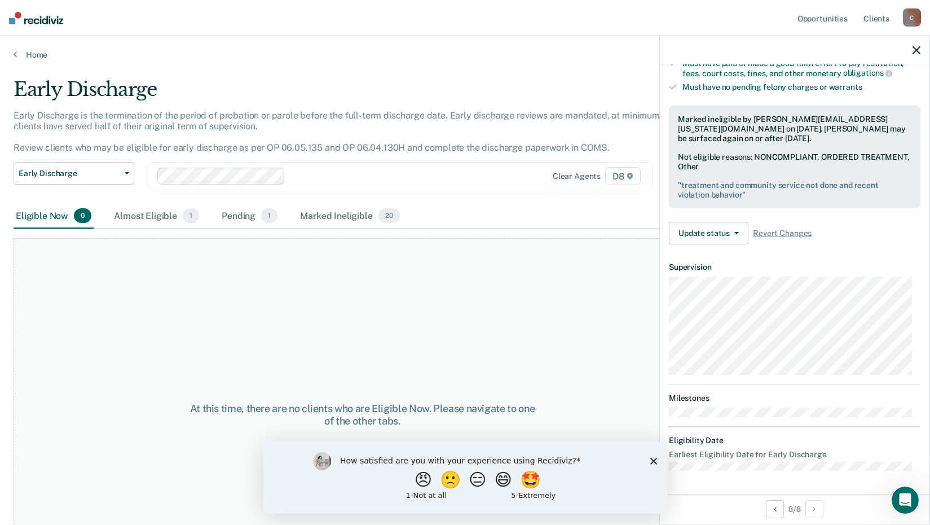
scroll to position [229, 0]
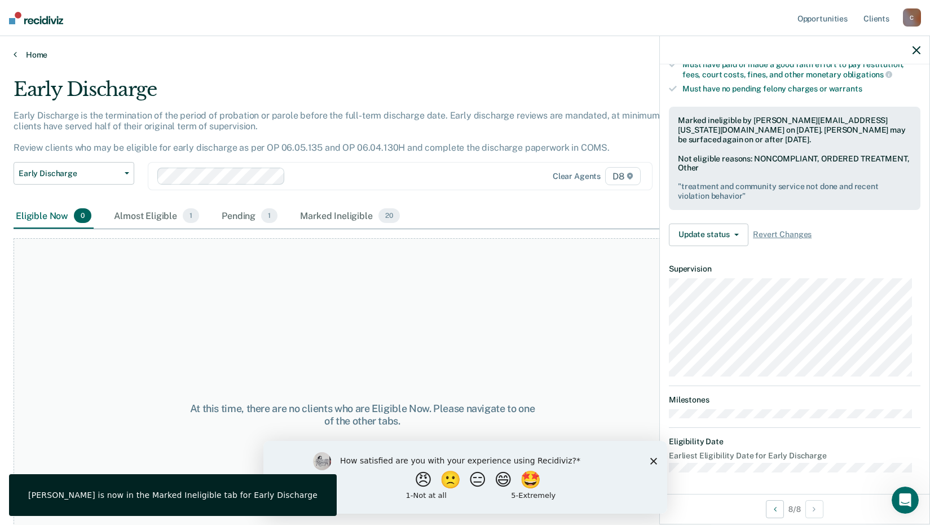
click at [39, 54] on link "Home" at bounding box center [465, 55] width 903 height 10
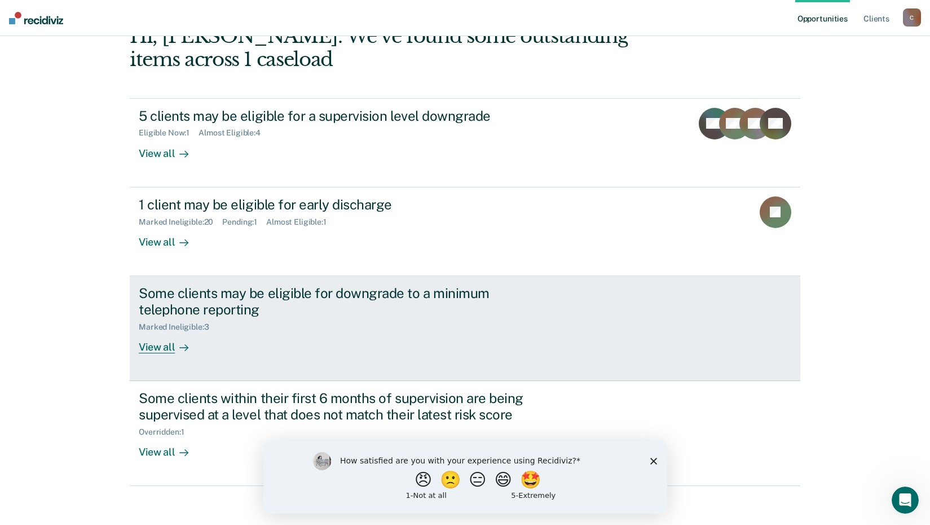
scroll to position [77, 0]
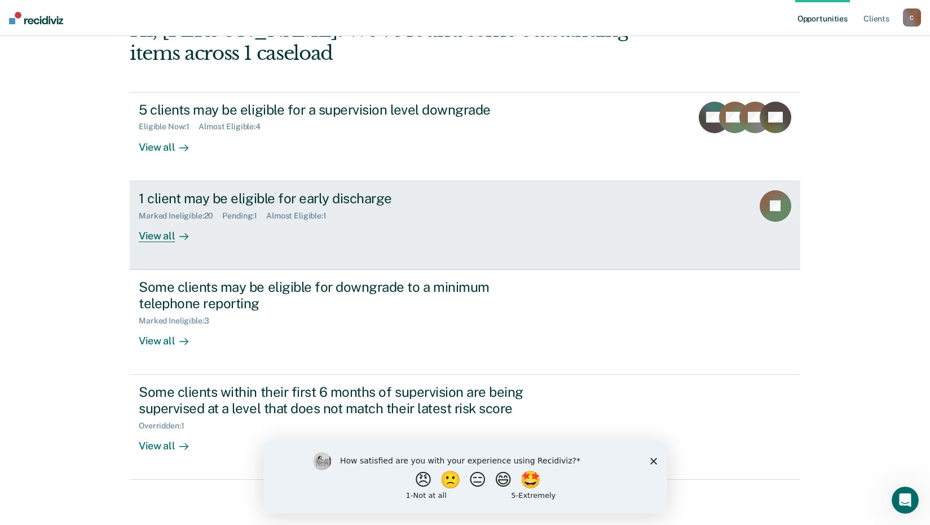
click at [217, 198] on div "1 client may be eligible for early discharge" at bounding box center [337, 198] width 396 height 16
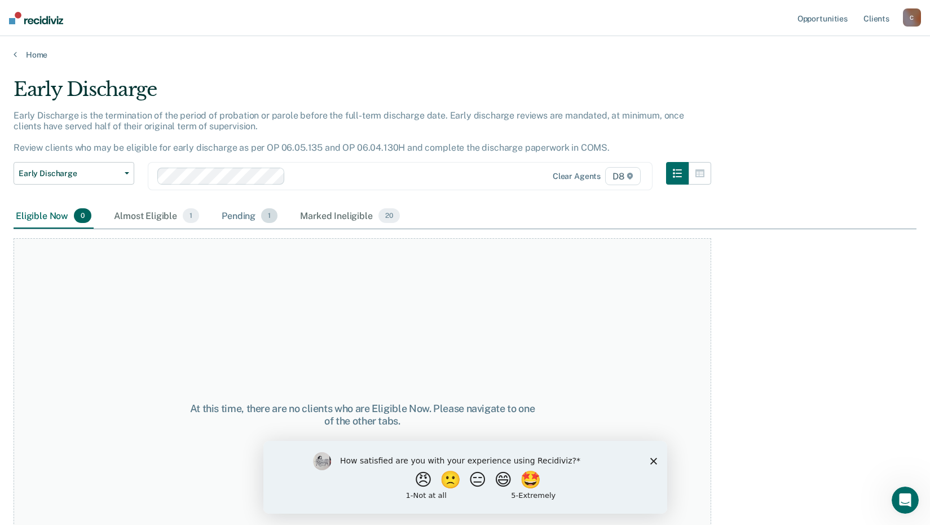
click at [252, 219] on div "Pending 1" at bounding box center [249, 216] width 60 height 25
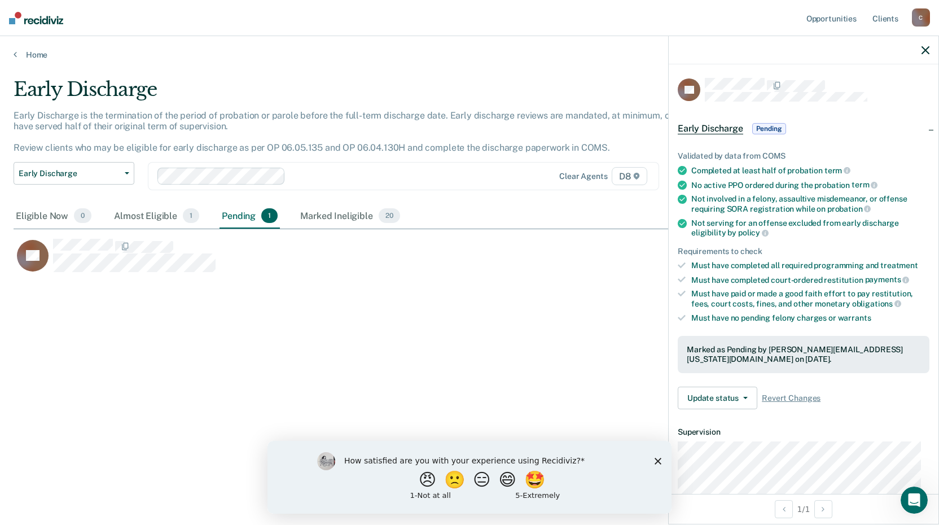
click at [443, 369] on div "Early Discharge Early Discharge is the termination of the period of probation o…" at bounding box center [470, 259] width 912 height 362
click at [28, 59] on link "Home" at bounding box center [470, 55] width 912 height 10
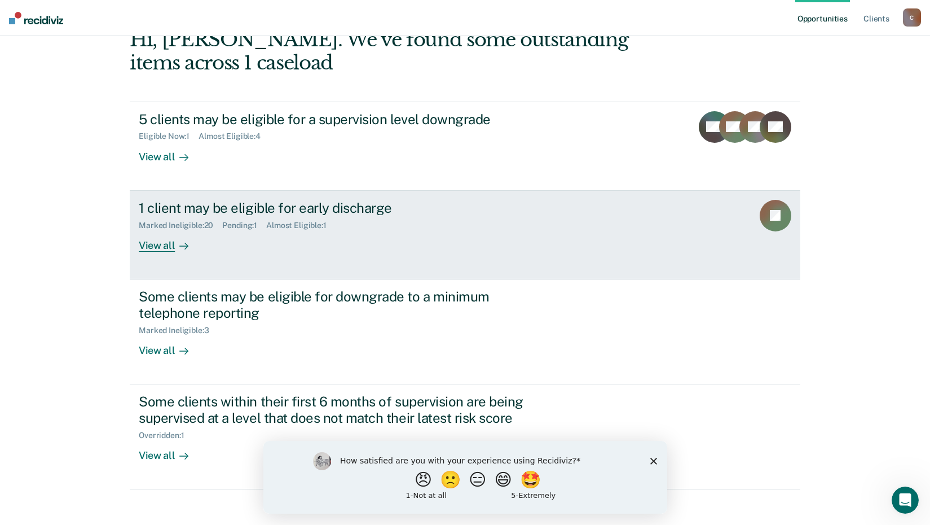
scroll to position [77, 0]
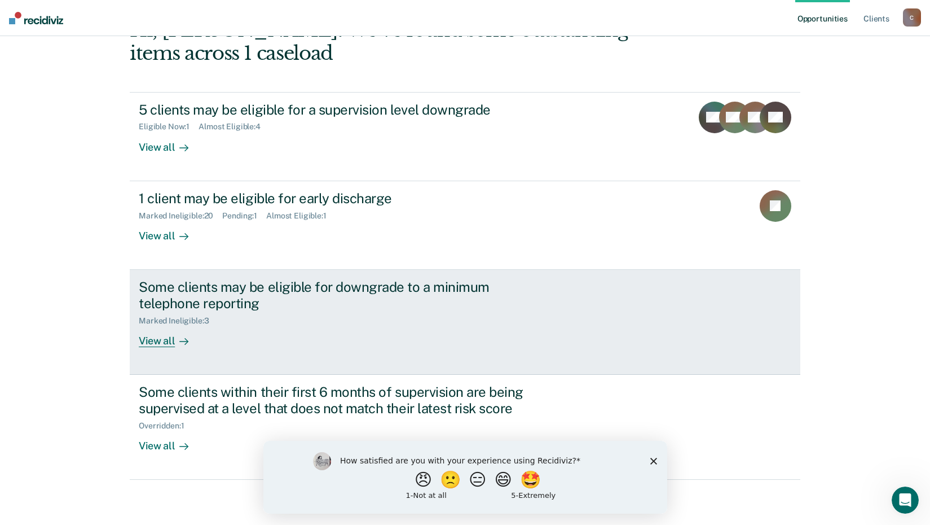
click at [252, 287] on div "Some clients may be eligible for downgrade to a minimum telephone reporting" at bounding box center [337, 295] width 396 height 33
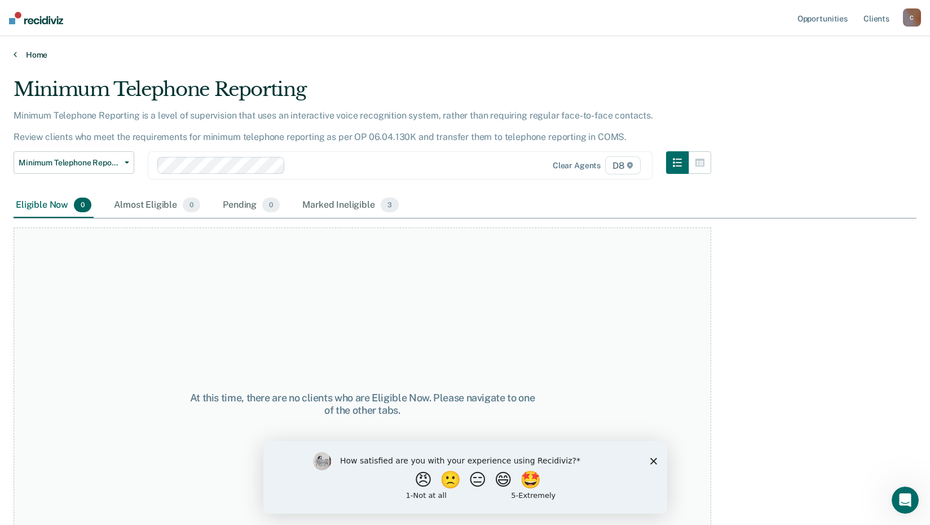
click at [21, 52] on link "Home" at bounding box center [465, 55] width 903 height 10
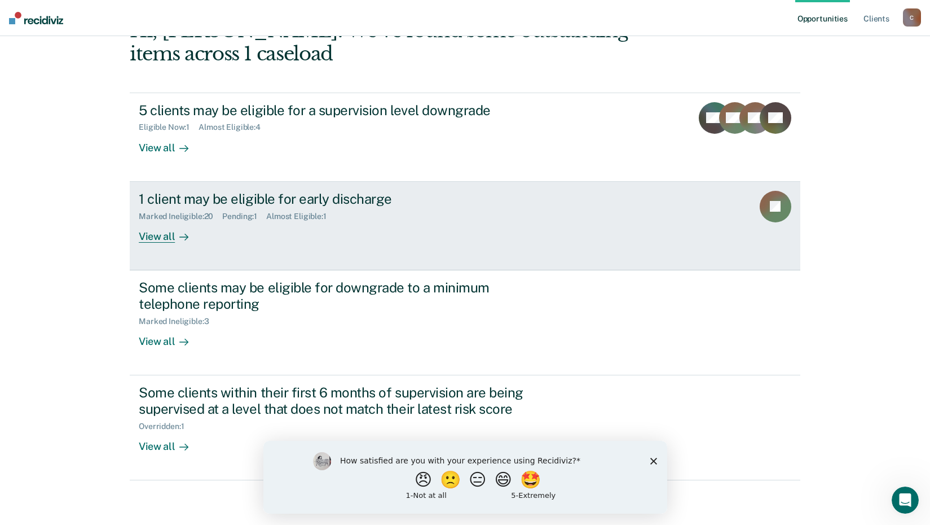
scroll to position [77, 0]
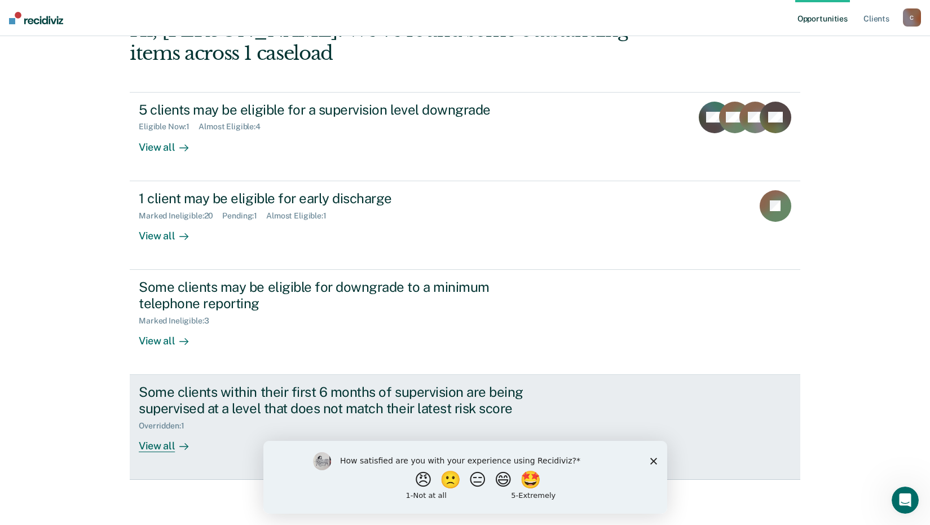
click at [164, 444] on div "View all" at bounding box center [170, 441] width 63 height 22
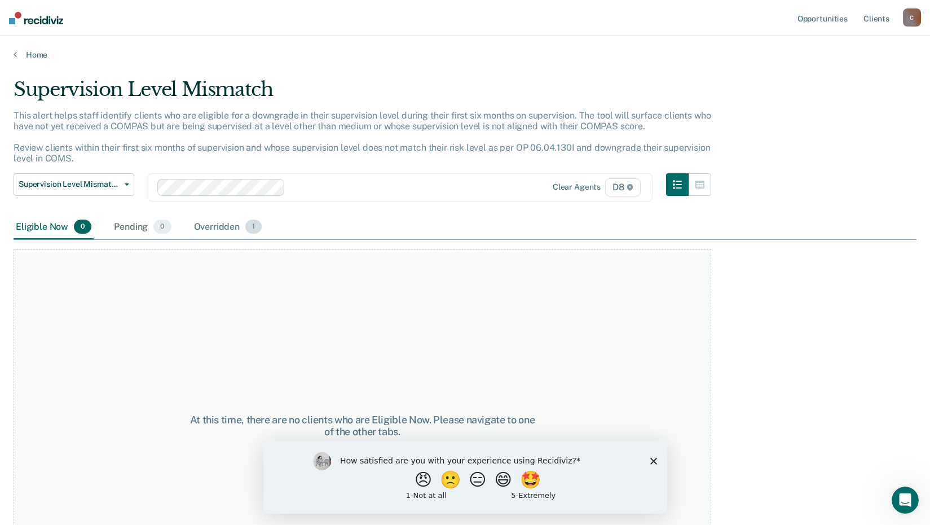
click at [224, 223] on div "Overridden 1" at bounding box center [228, 227] width 73 height 25
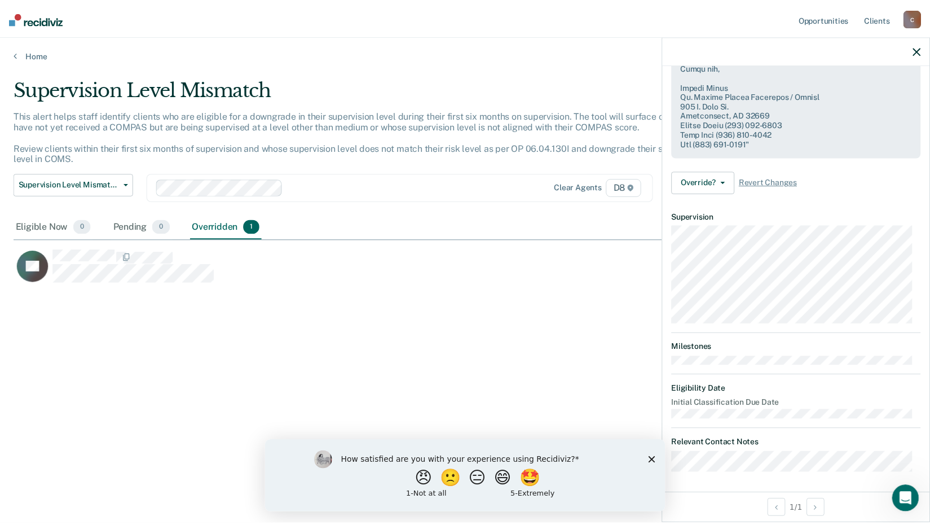
scroll to position [538, 0]
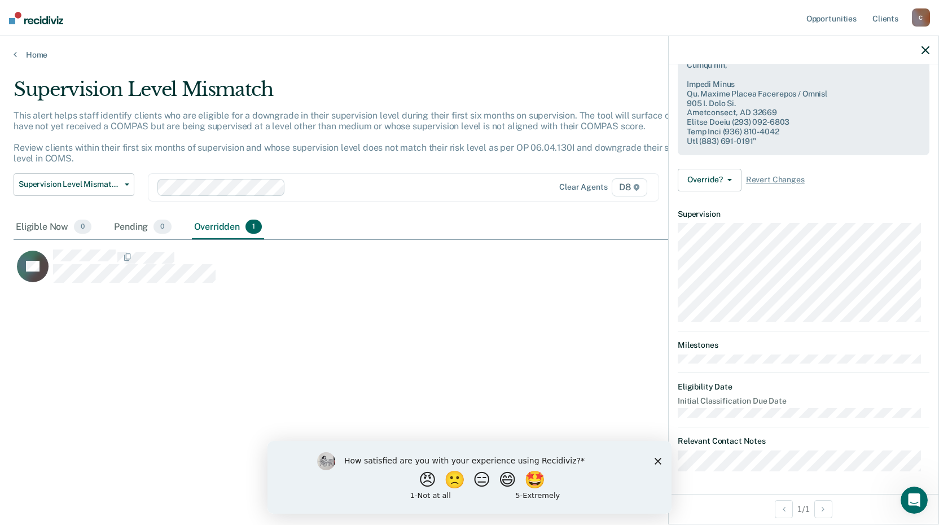
click at [470, 388] on div "Supervision Level Mismatch This alert helps staff identify clients who are elig…" at bounding box center [470, 259] width 912 height 362
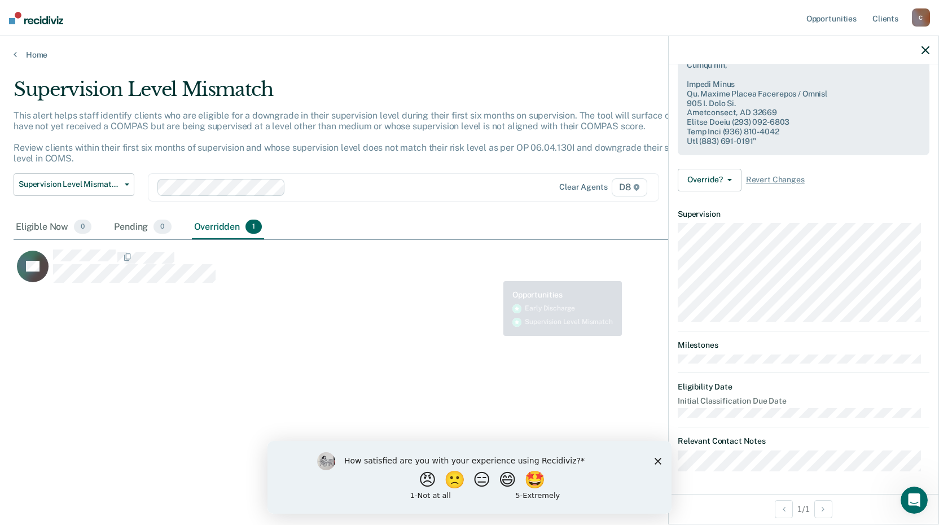
click at [338, 344] on div "Supervision Level Mismatch This alert helps staff identify clients who are elig…" at bounding box center [470, 259] width 912 height 362
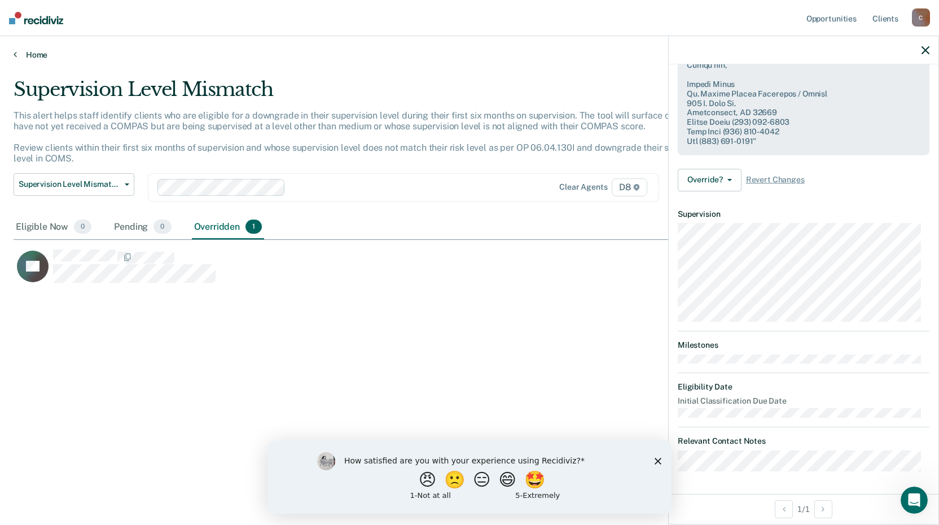
click at [35, 54] on link "Home" at bounding box center [470, 55] width 912 height 10
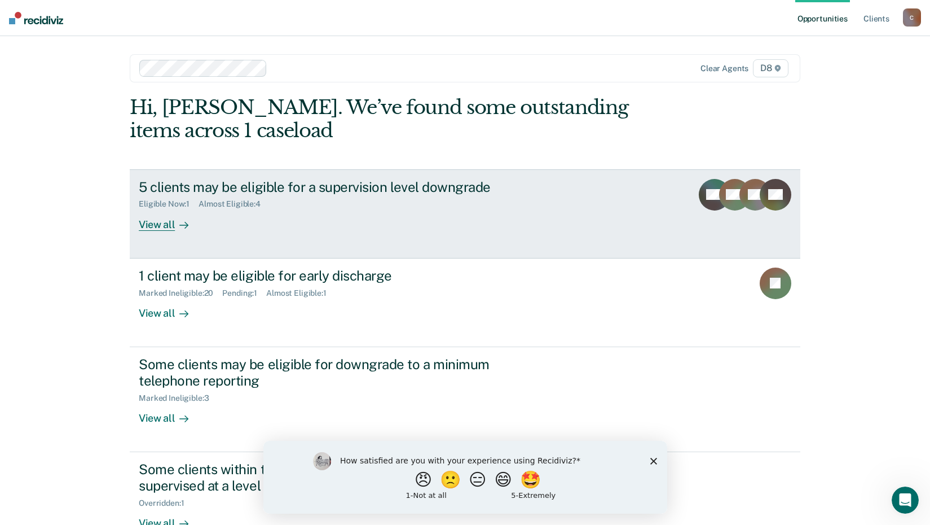
click at [255, 187] on div "5 clients may be eligible for a supervision level downgrade" at bounding box center [337, 187] width 396 height 16
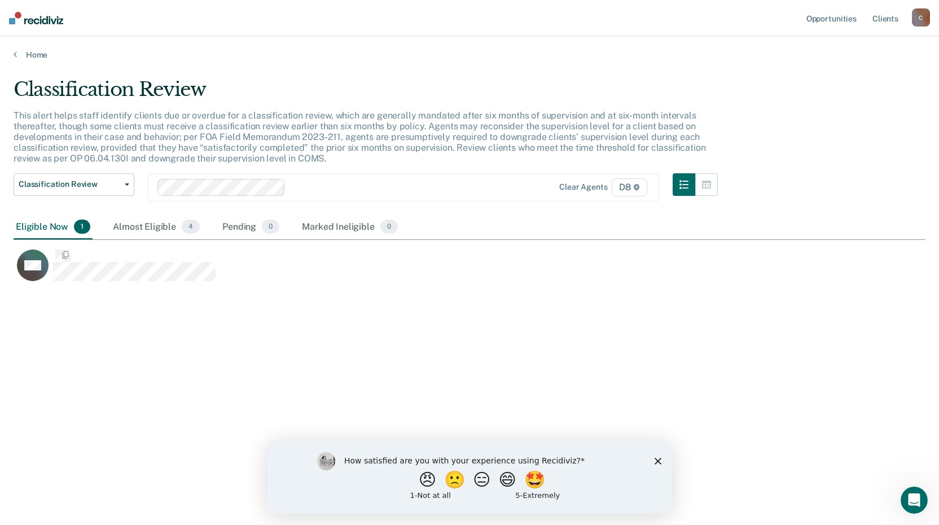
scroll to position [354, 903]
click at [30, 54] on link "Home" at bounding box center [470, 55] width 912 height 10
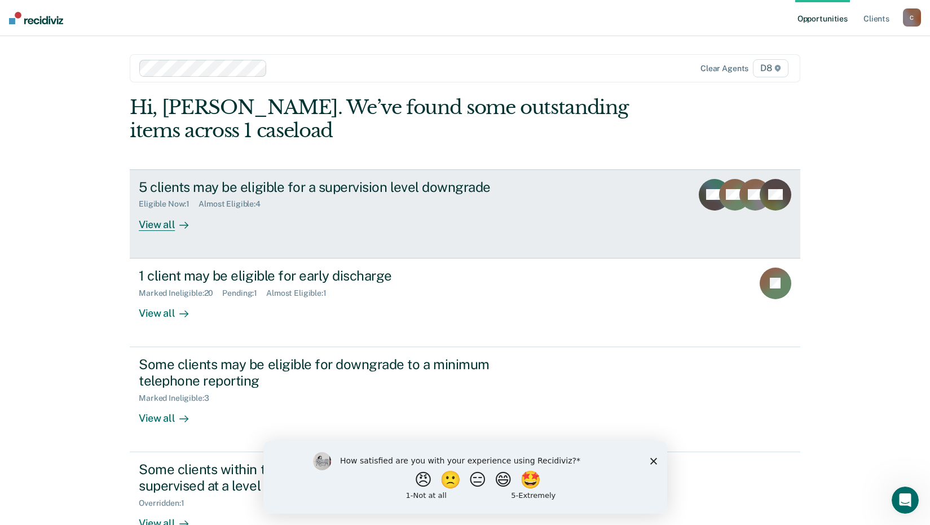
click at [272, 188] on div "5 clients may be eligible for a supervision level downgrade" at bounding box center [337, 187] width 396 height 16
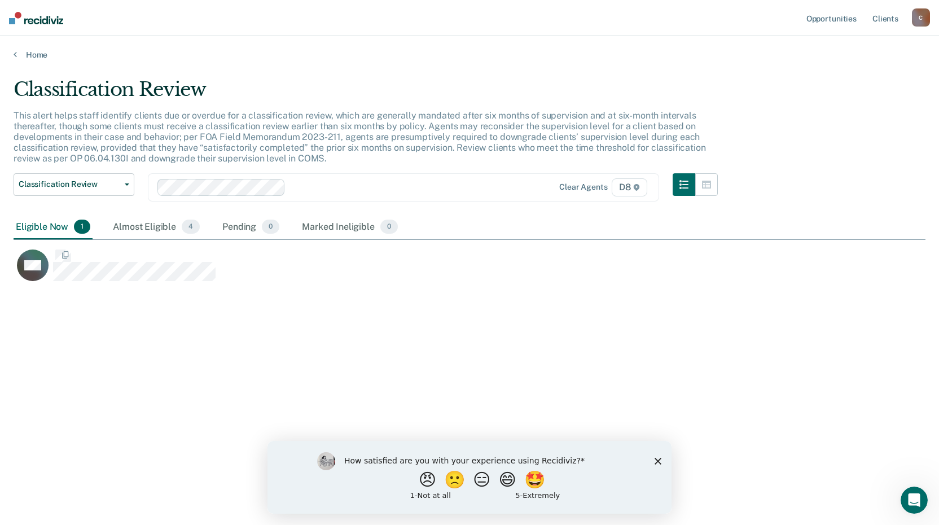
scroll to position [354, 903]
click at [244, 228] on div "Pending 0" at bounding box center [250, 227] width 61 height 25
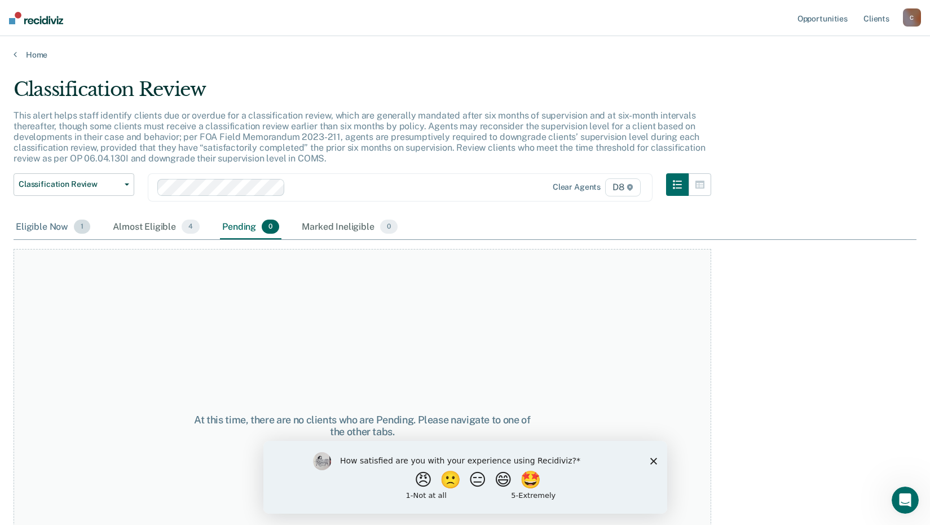
click at [74, 226] on span "1" at bounding box center [82, 226] width 16 height 15
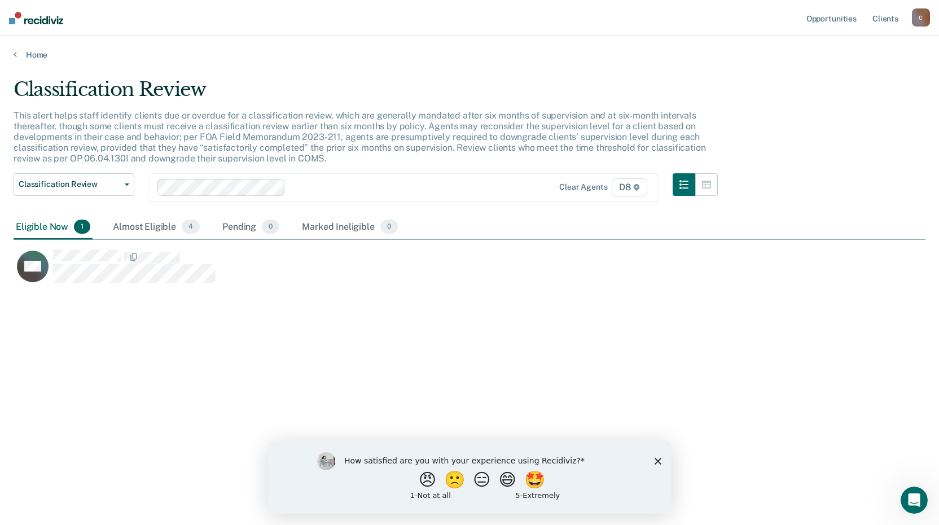
click at [49, 230] on div "Eligible Now 1" at bounding box center [53, 227] width 79 height 25
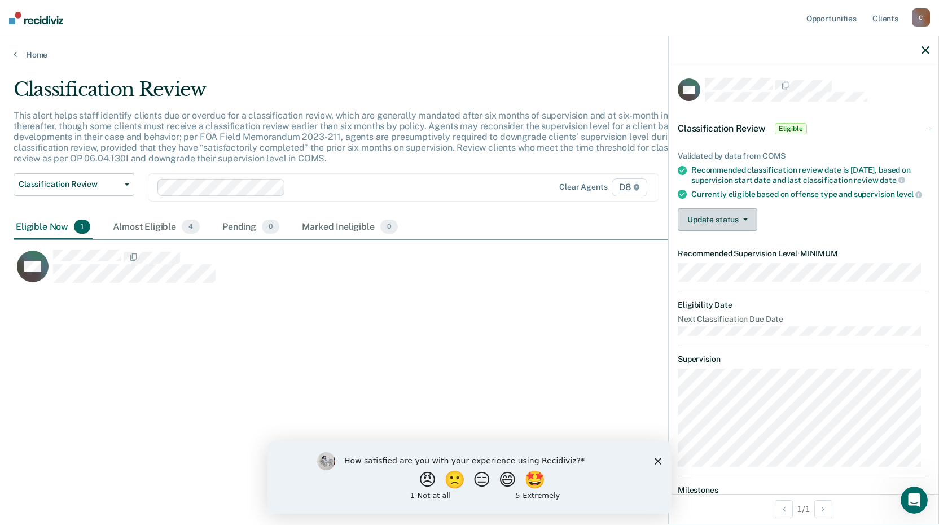
click at [719, 231] on button "Update status" at bounding box center [717, 219] width 80 height 23
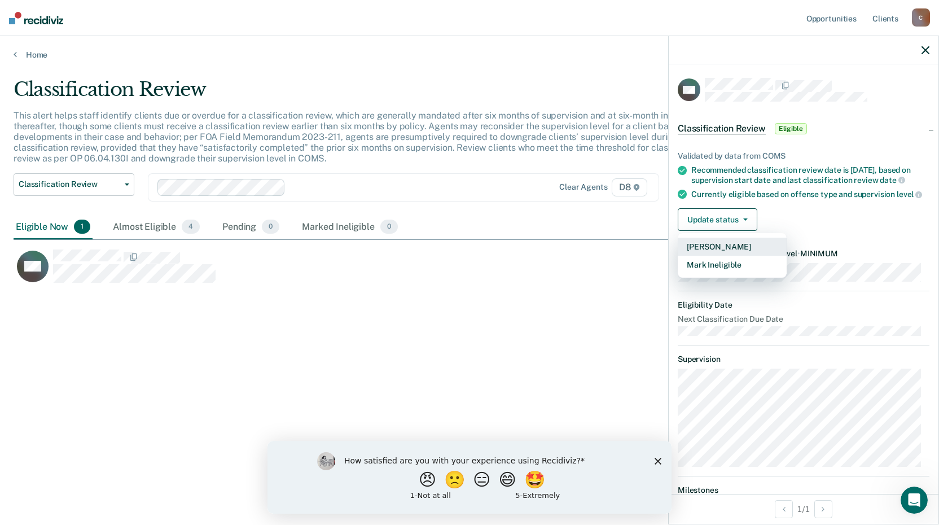
click at [720, 256] on button "[PERSON_NAME]" at bounding box center [731, 246] width 109 height 18
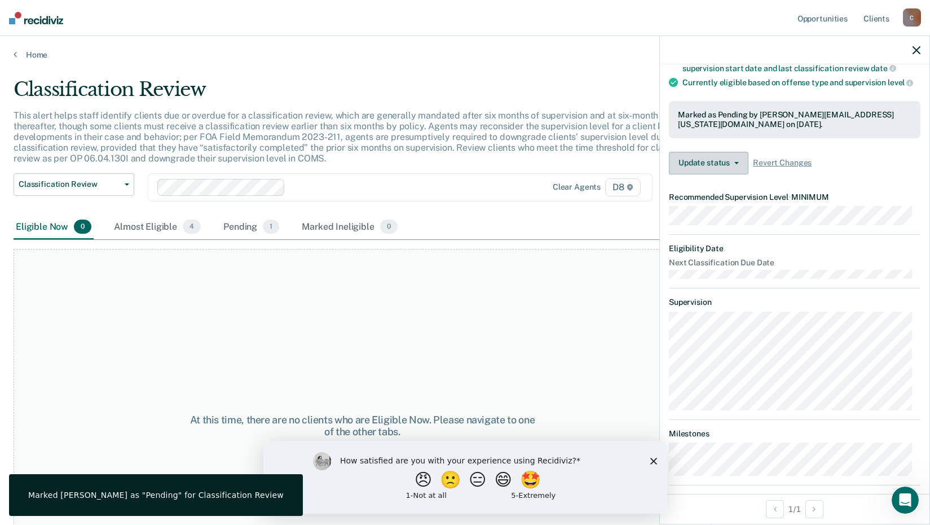
scroll to position [113, 0]
click at [708, 173] on button "Update status" at bounding box center [709, 162] width 80 height 23
click at [36, 53] on link "Home" at bounding box center [465, 55] width 903 height 10
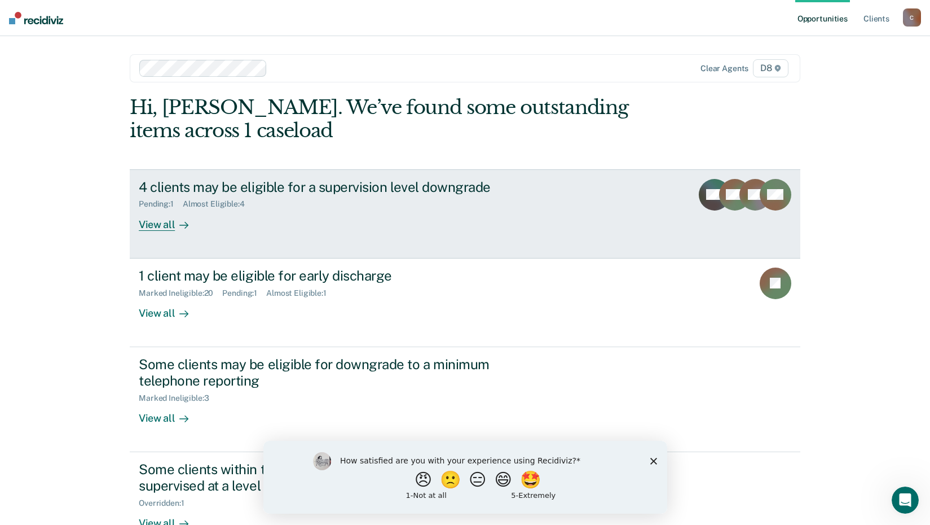
click at [161, 223] on div "View all" at bounding box center [170, 220] width 63 height 22
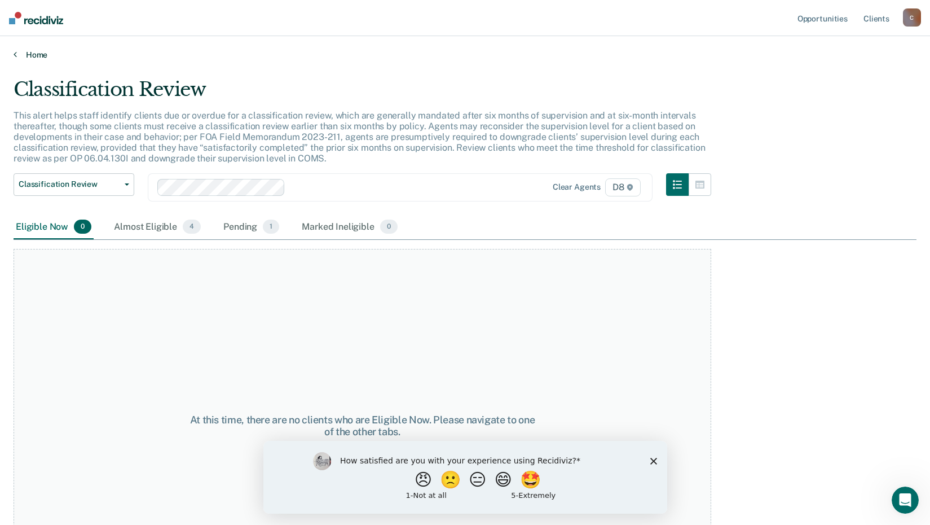
click at [23, 56] on link "Home" at bounding box center [465, 55] width 903 height 10
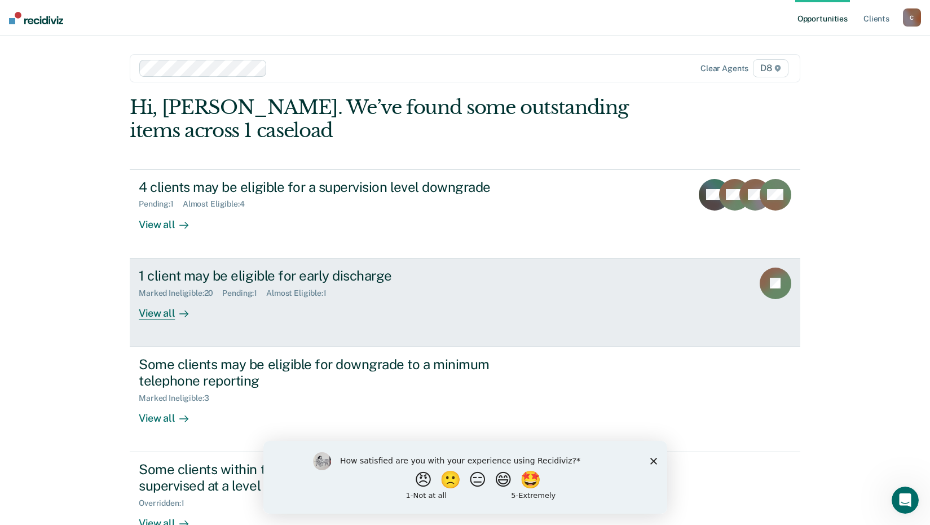
click at [147, 274] on div "1 client may be eligible for early discharge" at bounding box center [337, 275] width 396 height 16
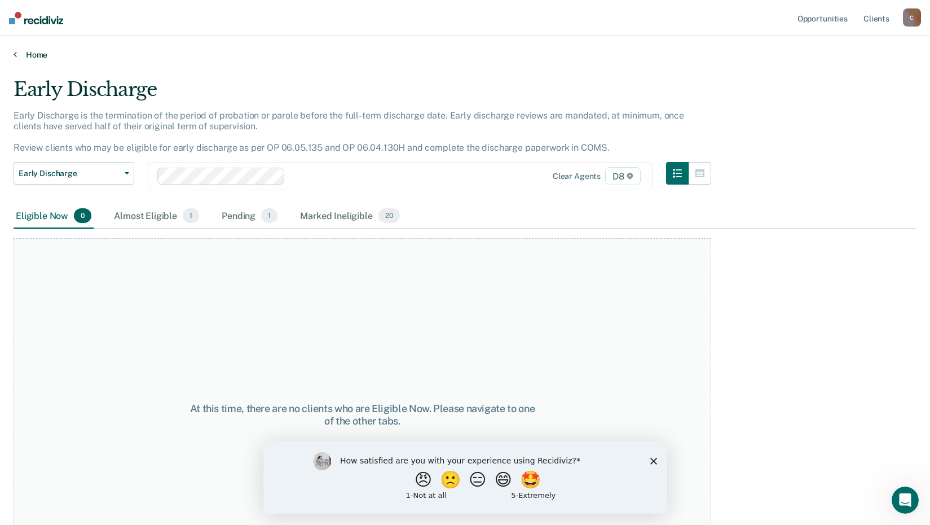
click at [37, 55] on link "Home" at bounding box center [465, 55] width 903 height 10
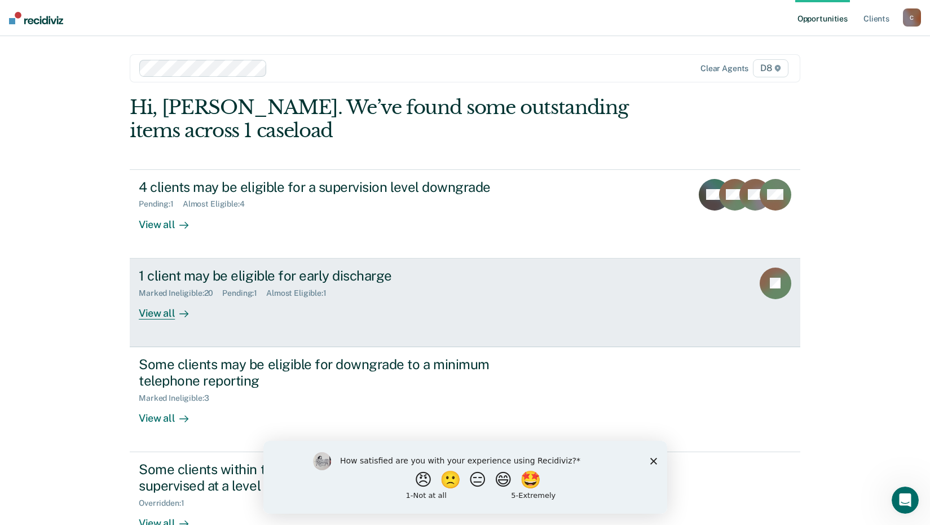
scroll to position [77, 0]
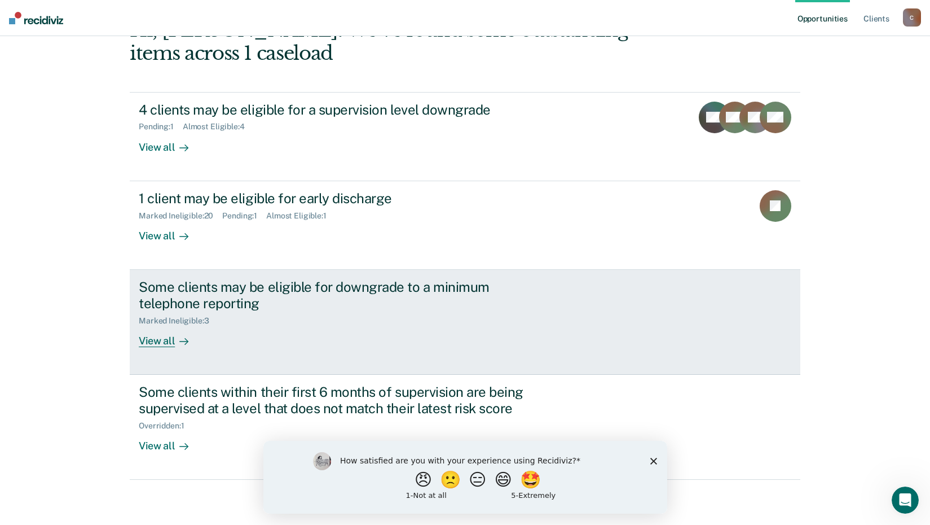
click at [164, 285] on div "Some clients may be eligible for downgrade to a minimum telephone reporting" at bounding box center [337, 295] width 396 height 33
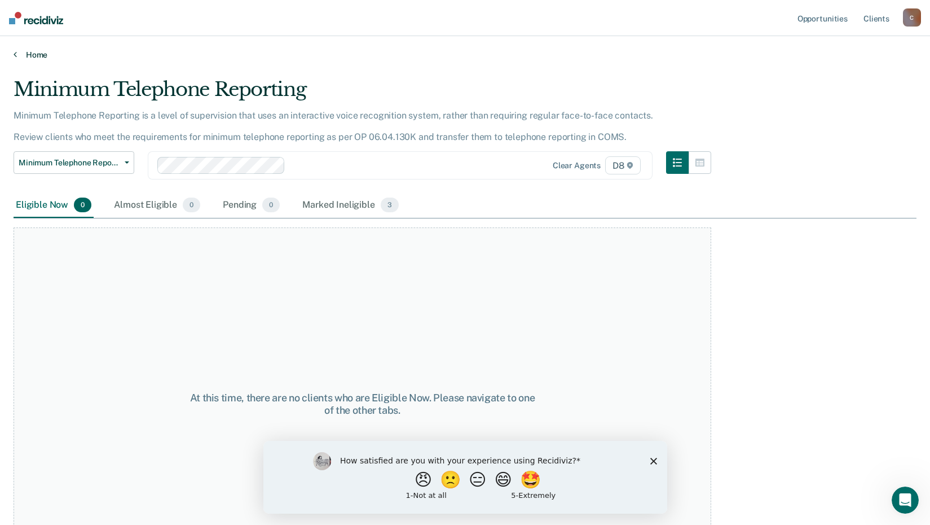
click at [42, 58] on link "Home" at bounding box center [465, 55] width 903 height 10
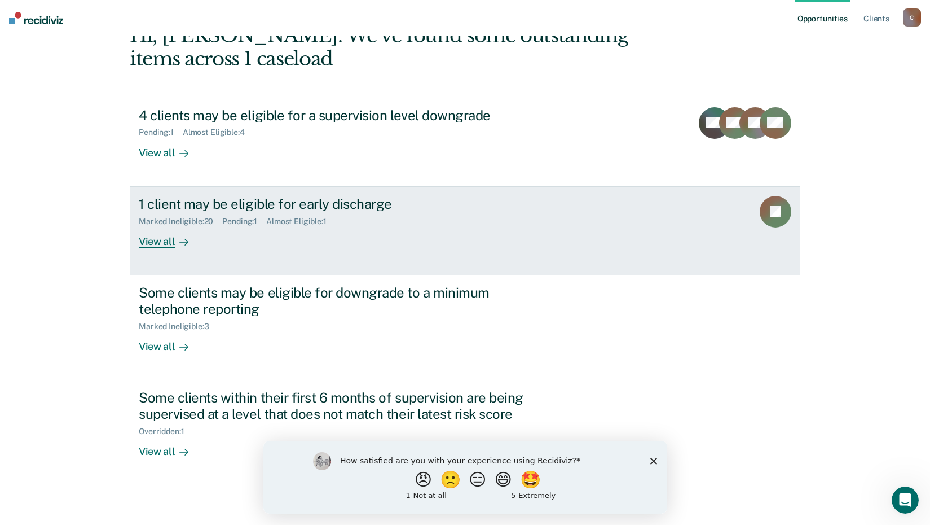
scroll to position [77, 0]
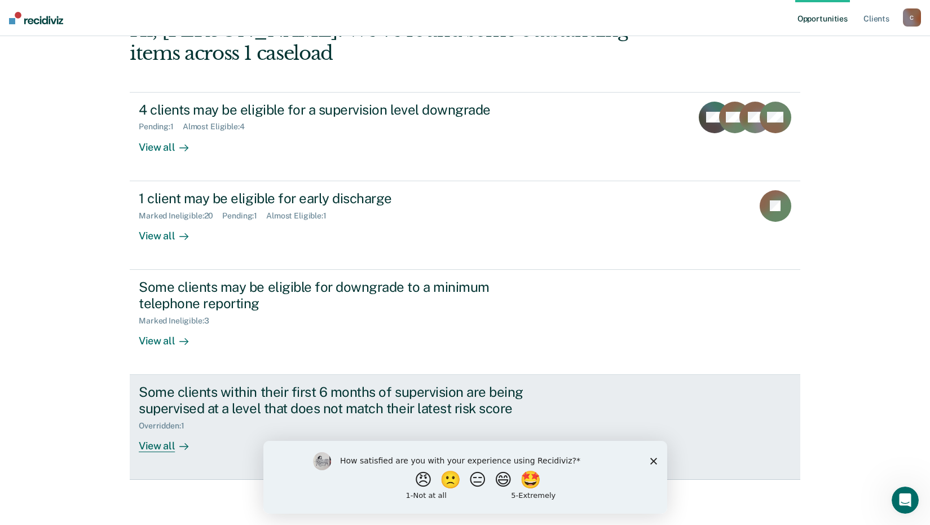
click at [188, 388] on div "Some clients within their first 6 months of supervision are being supervised at…" at bounding box center [337, 400] width 396 height 33
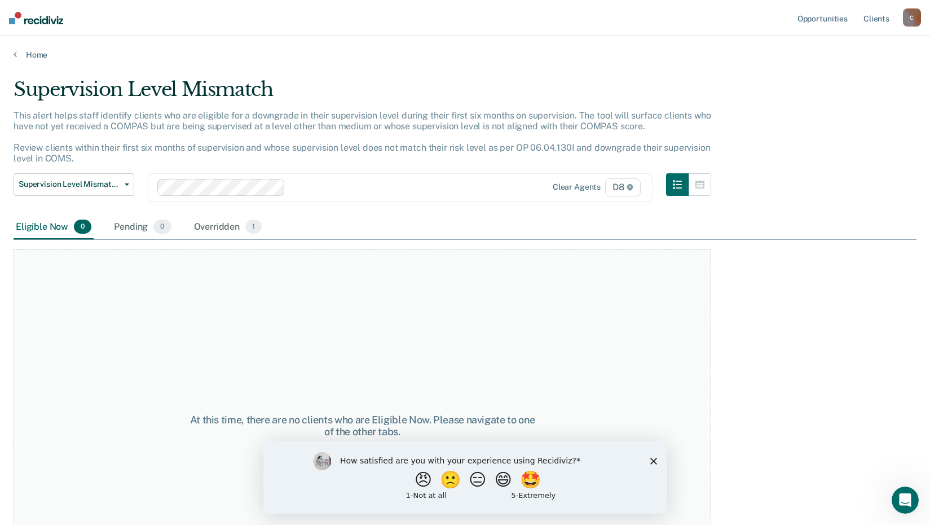
click at [31, 60] on main "Supervision Level Mismatch This alert helps staff identify clients who are elig…" at bounding box center [465, 290] width 930 height 461
click at [30, 51] on link "Home" at bounding box center [465, 55] width 903 height 10
